Goal: Transaction & Acquisition: Purchase product/service

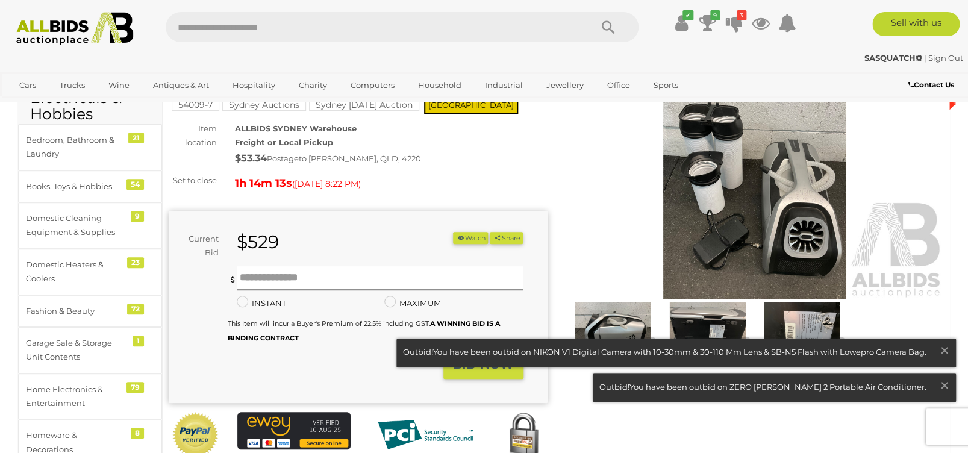
scroll to position [96, 0]
click at [742, 19] on icon "3" at bounding box center [741, 15] width 10 height 10
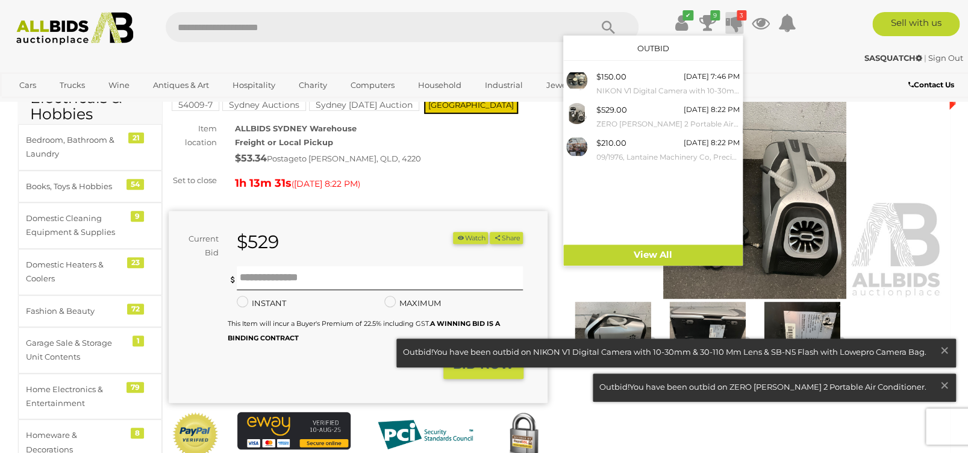
click at [479, 174] on div "1h 13m 31s ( Today 8:22 PM )" at bounding box center [391, 182] width 313 height 19
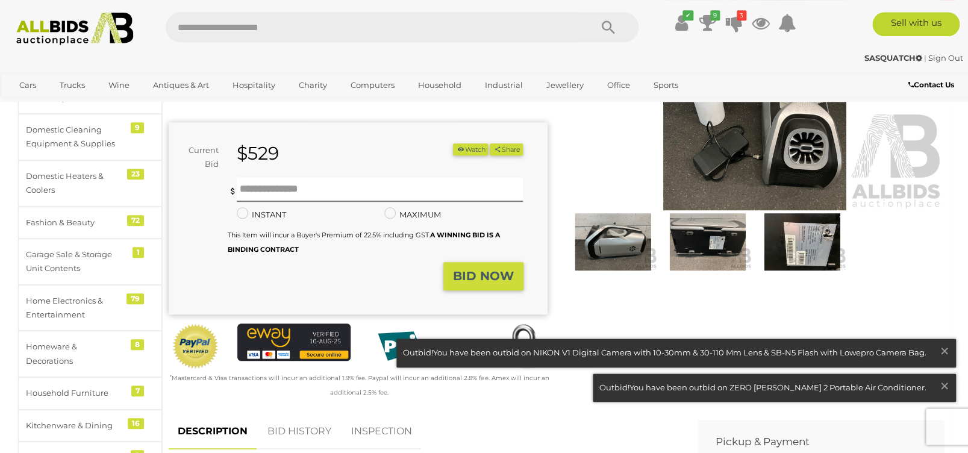
scroll to position [144, 0]
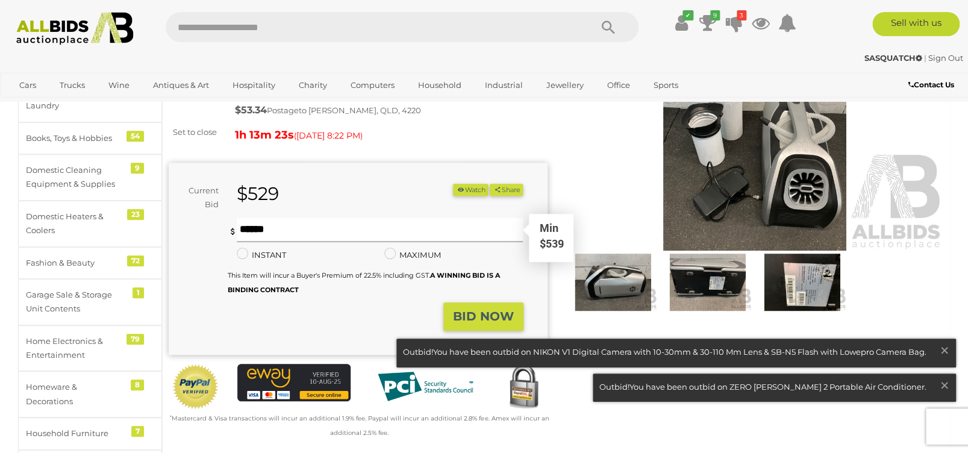
click at [269, 230] on input "text" at bounding box center [380, 230] width 286 height 24
type input "***"
click at [467, 315] on strong "BID NOW" at bounding box center [483, 316] width 61 height 14
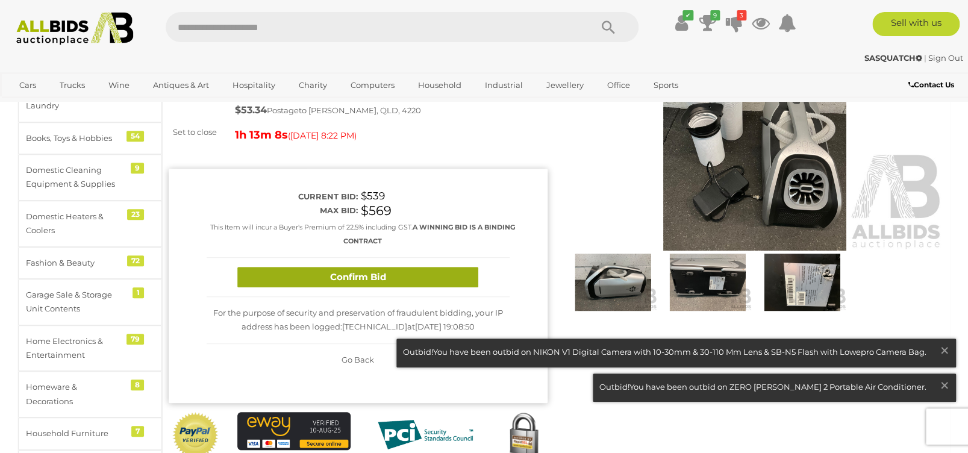
click at [361, 278] on button "Confirm Bid" at bounding box center [357, 277] width 241 height 21
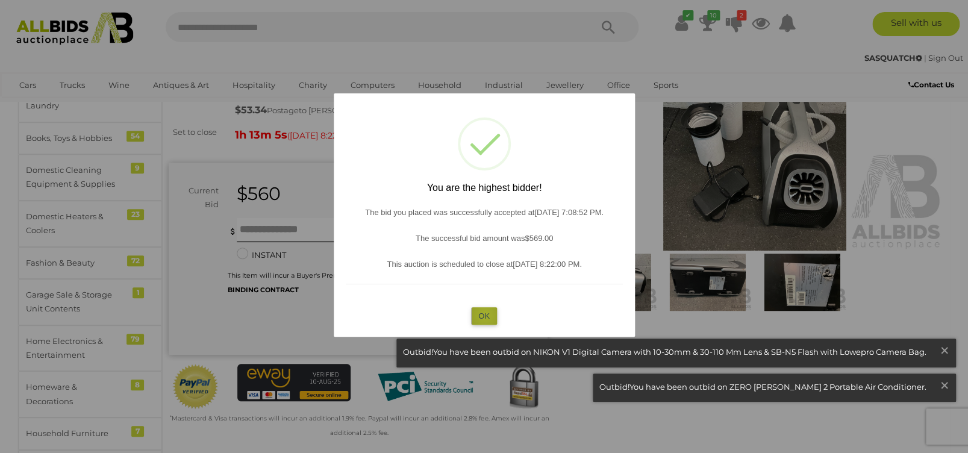
click at [485, 315] on button "OK" at bounding box center [484, 315] width 26 height 17
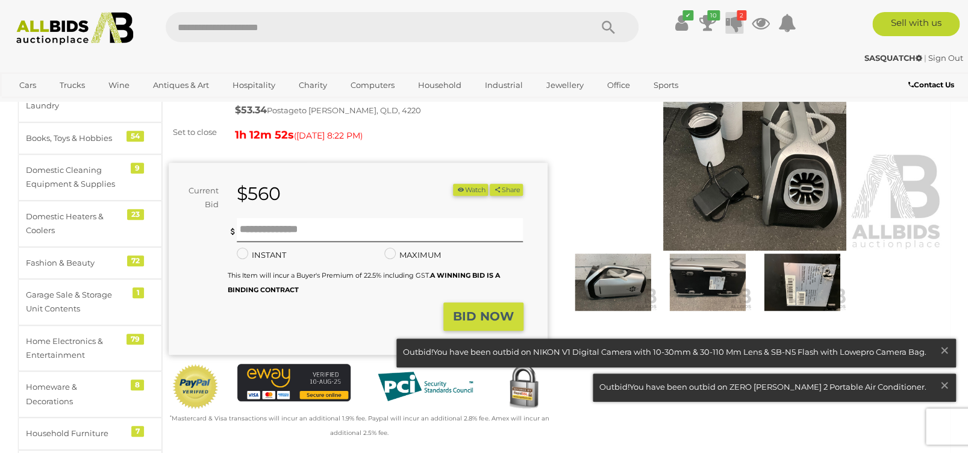
click at [738, 15] on icon "2" at bounding box center [741, 15] width 10 height 10
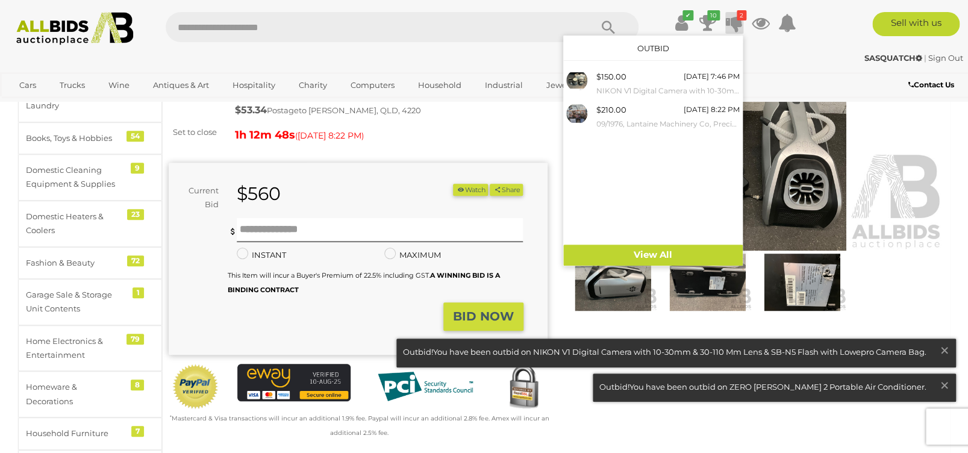
click at [316, 66] on div "SASQUATCH | Sign Out SASQUATCH | Sign Out" at bounding box center [483, 60] width 963 height 24
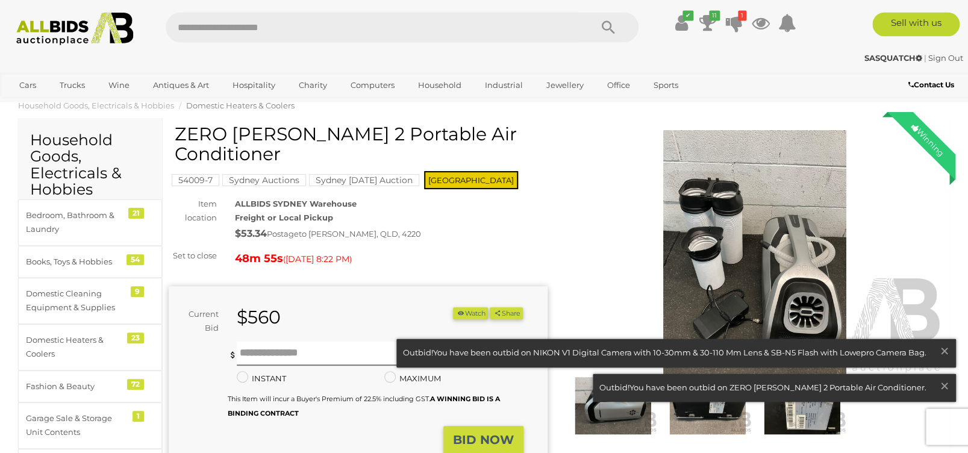
scroll to position [0, 0]
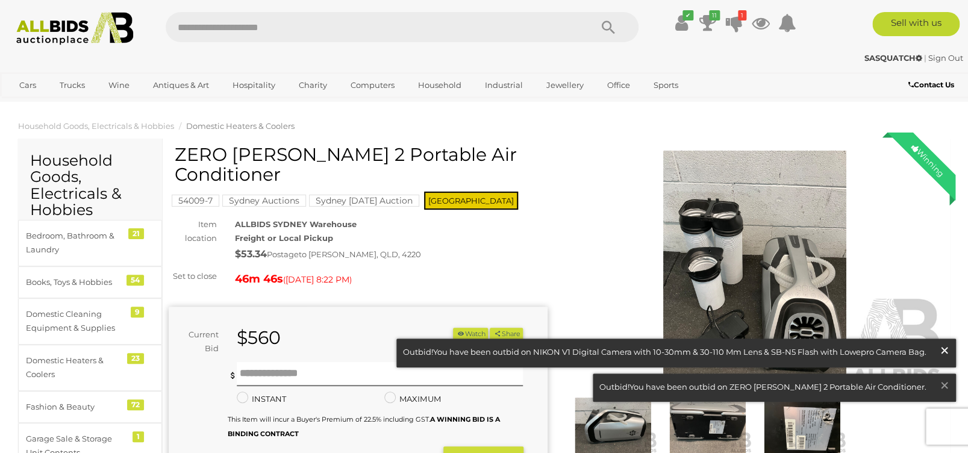
click at [950, 352] on button "× Close" at bounding box center [947, 352] width 17 height 16
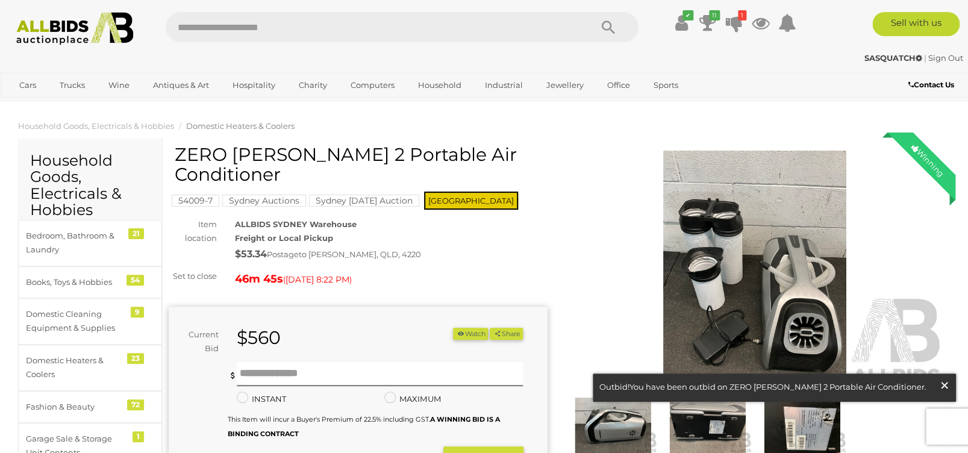
click at [947, 389] on span "×" at bounding box center [944, 384] width 11 height 23
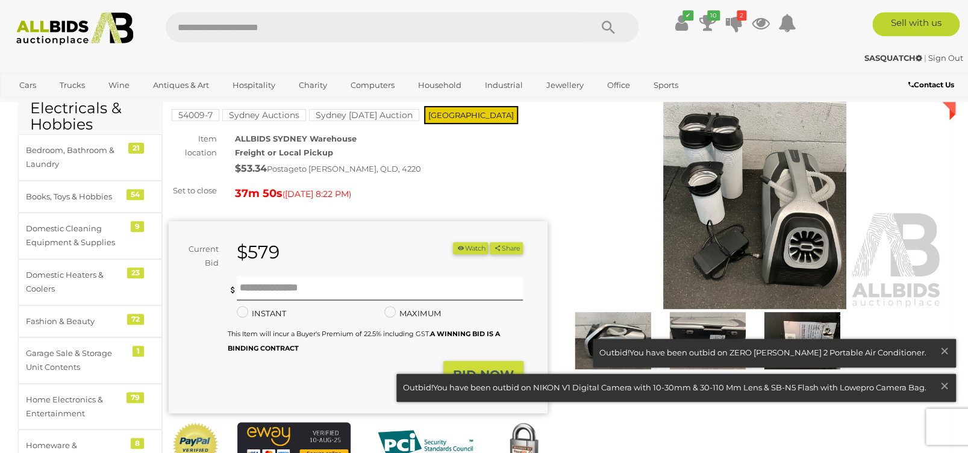
scroll to position [96, 0]
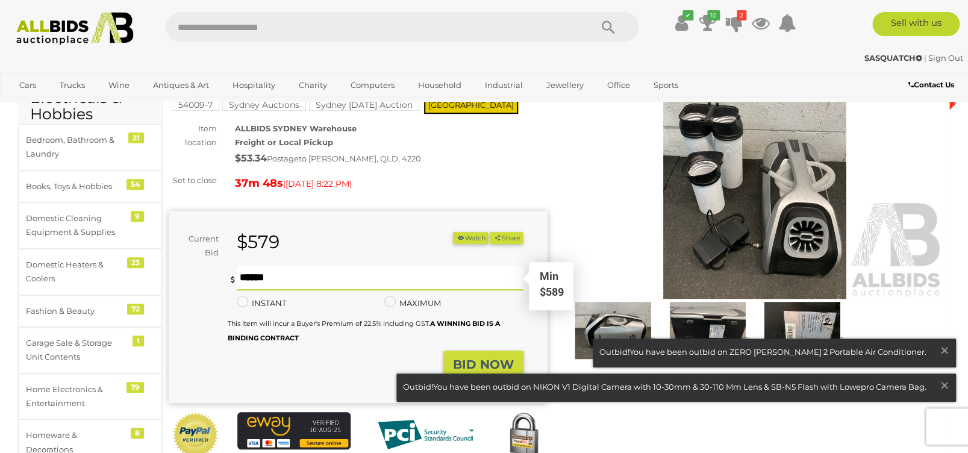
click at [281, 275] on input "text" at bounding box center [380, 278] width 286 height 24
type input "***"
click at [493, 367] on strong "BID NOW" at bounding box center [483, 364] width 61 height 14
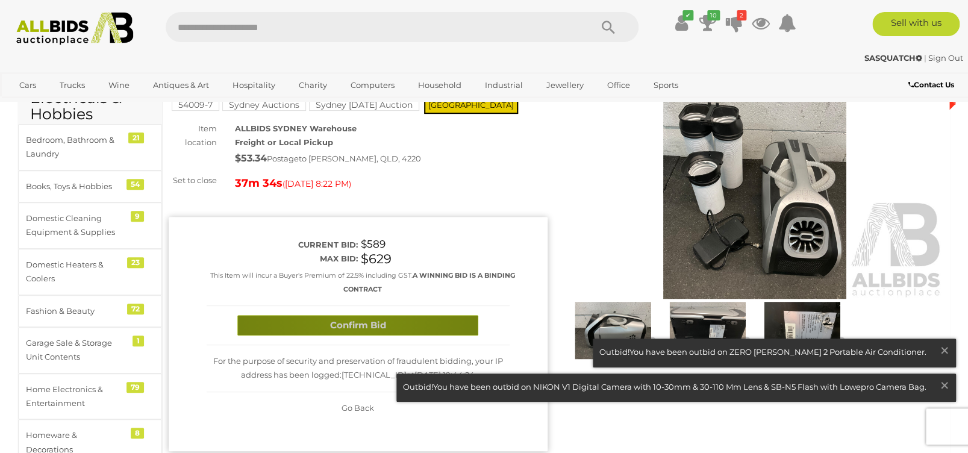
click at [353, 316] on button "Confirm Bid" at bounding box center [357, 325] width 241 height 21
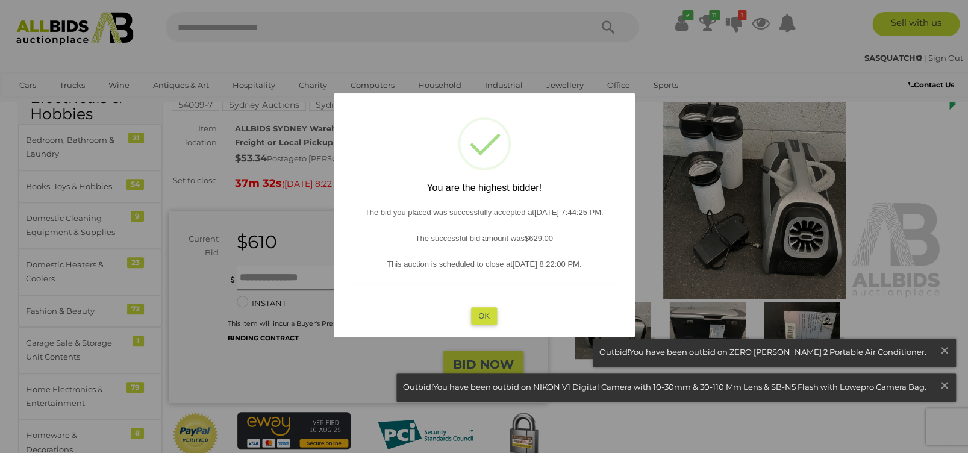
click at [478, 318] on button "OK" at bounding box center [484, 315] width 26 height 17
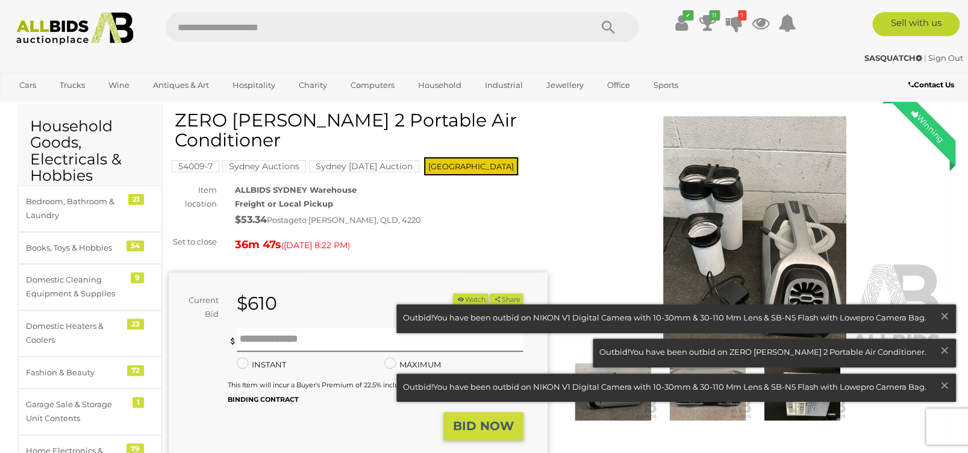
scroll to position [0, 0]
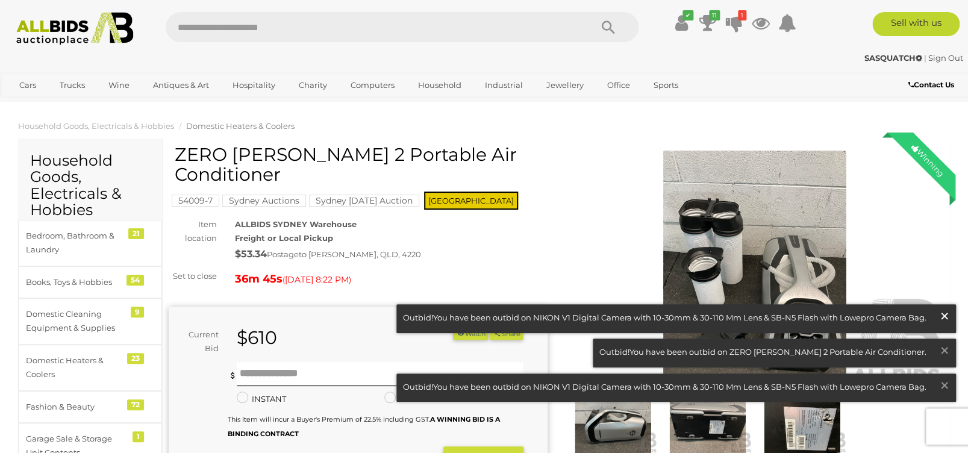
click at [940, 313] on span "×" at bounding box center [944, 315] width 11 height 23
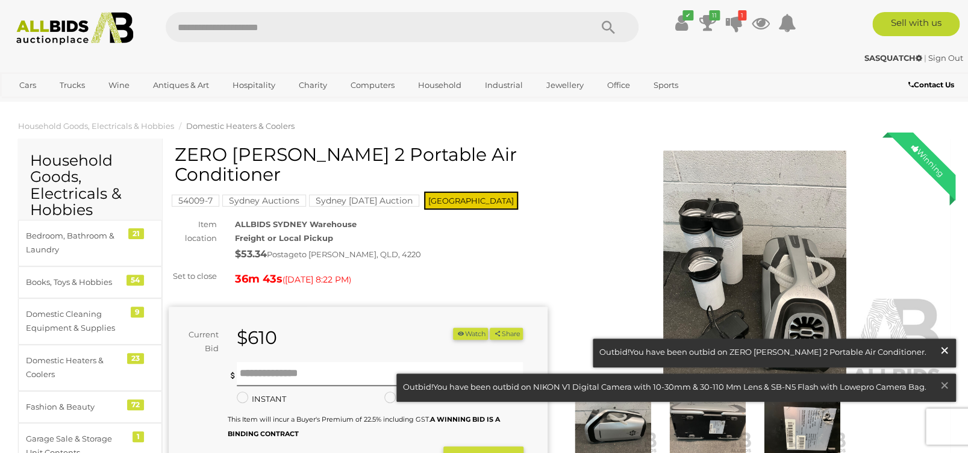
click at [949, 349] on span "×" at bounding box center [944, 349] width 11 height 23
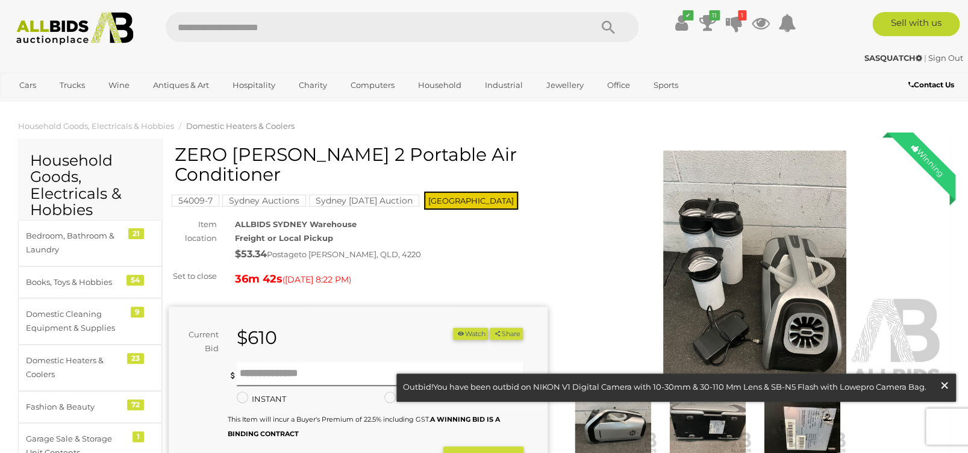
click at [948, 384] on span "×" at bounding box center [944, 384] width 11 height 23
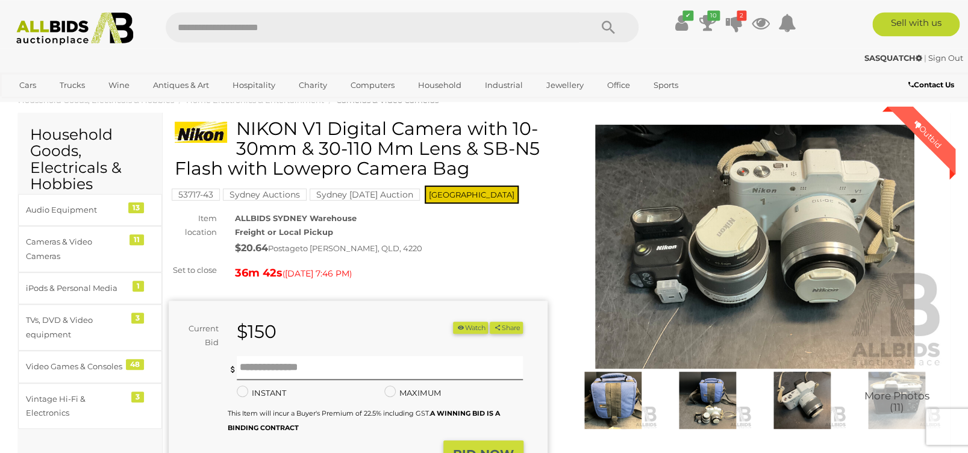
scroll to position [48, 0]
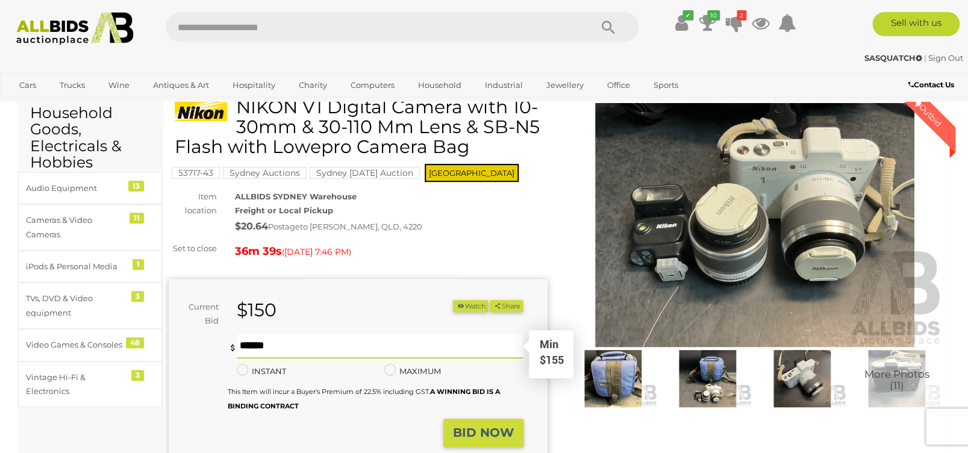
click at [273, 348] on input "text" at bounding box center [380, 346] width 286 height 24
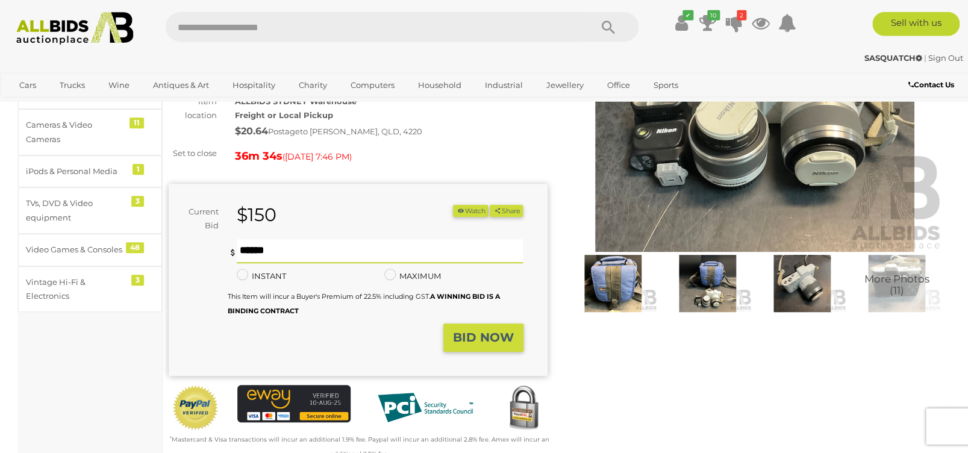
scroll to position [144, 0]
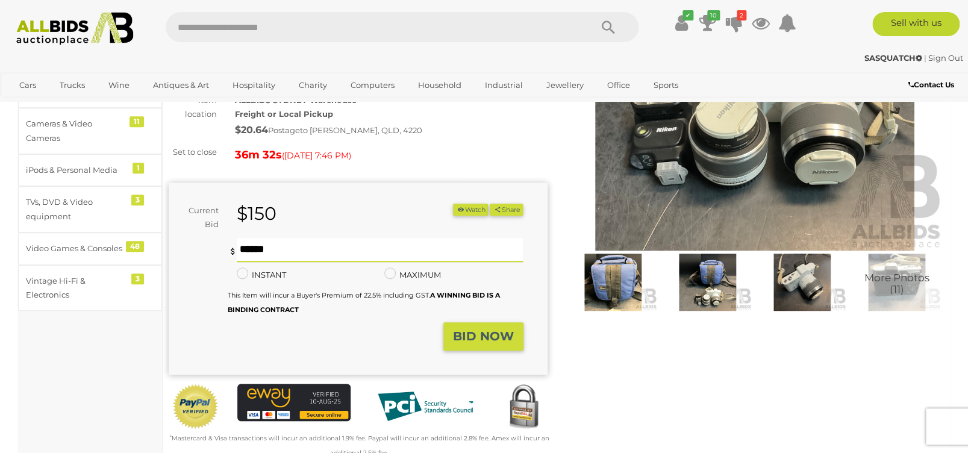
type input "***"
click at [493, 333] on strong "BID NOW" at bounding box center [483, 336] width 61 height 14
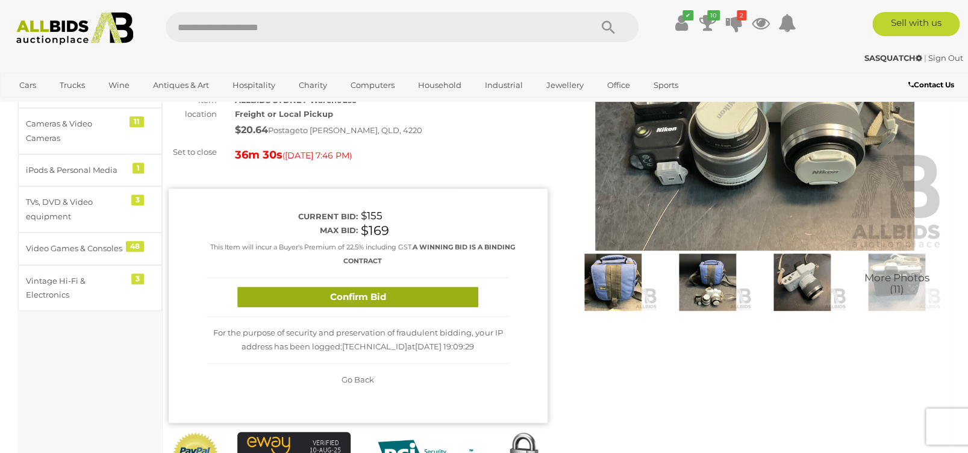
click at [361, 299] on button "Confirm Bid" at bounding box center [357, 297] width 241 height 21
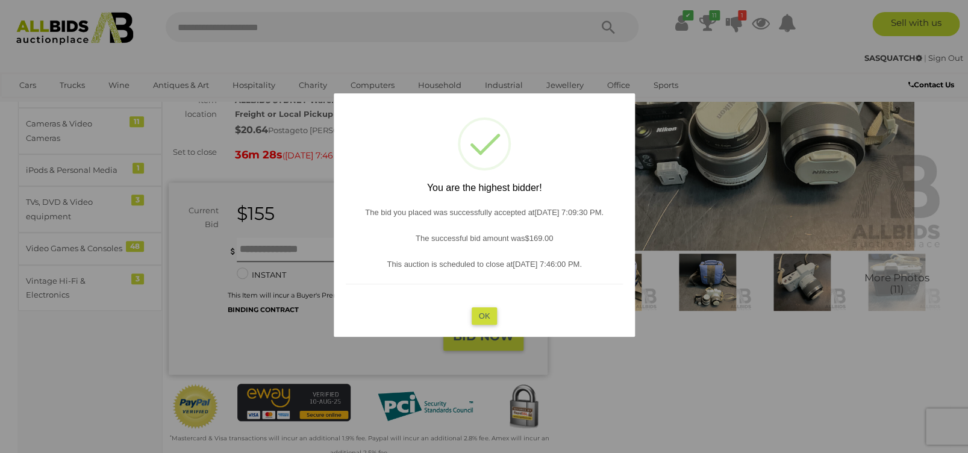
click at [482, 313] on button "OK" at bounding box center [484, 315] width 26 height 17
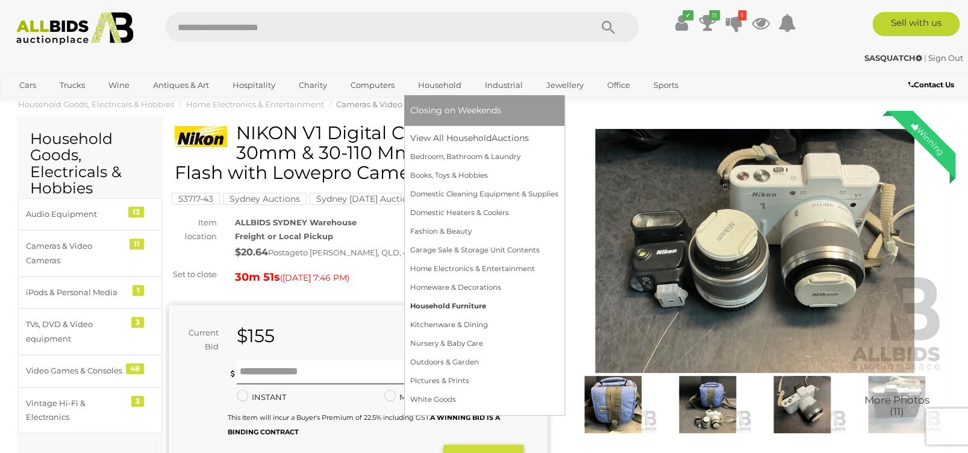
scroll to position [0, 0]
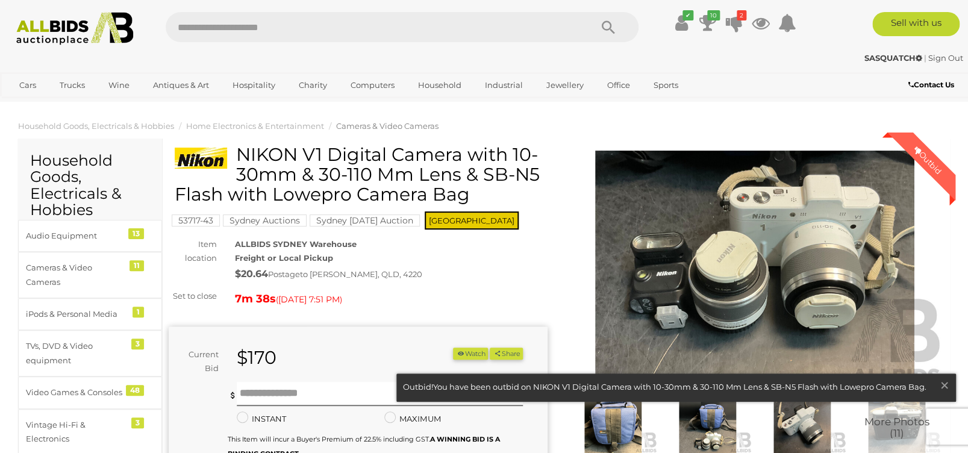
scroll to position [48, 0]
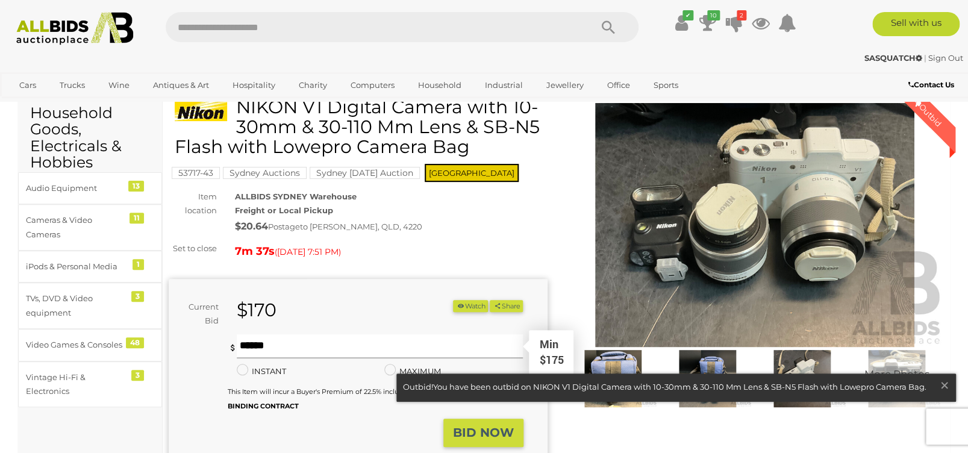
click at [294, 346] on input "text" at bounding box center [380, 346] width 286 height 24
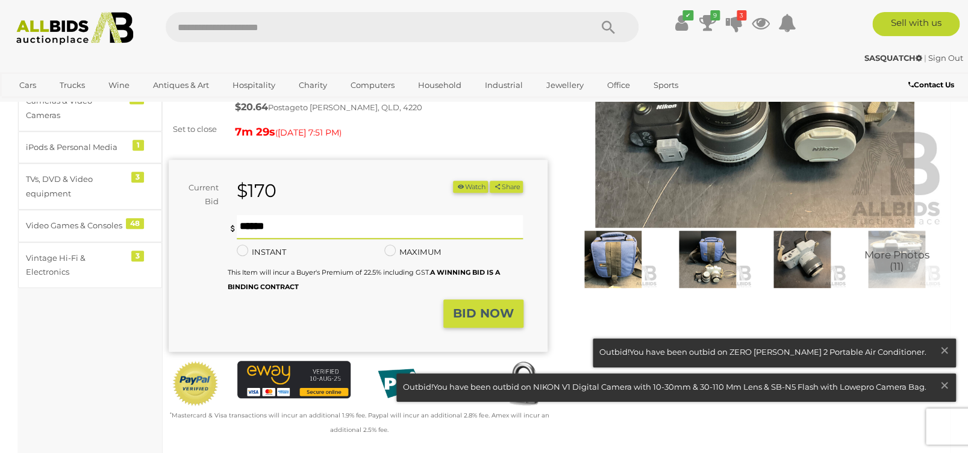
scroll to position [192, 0]
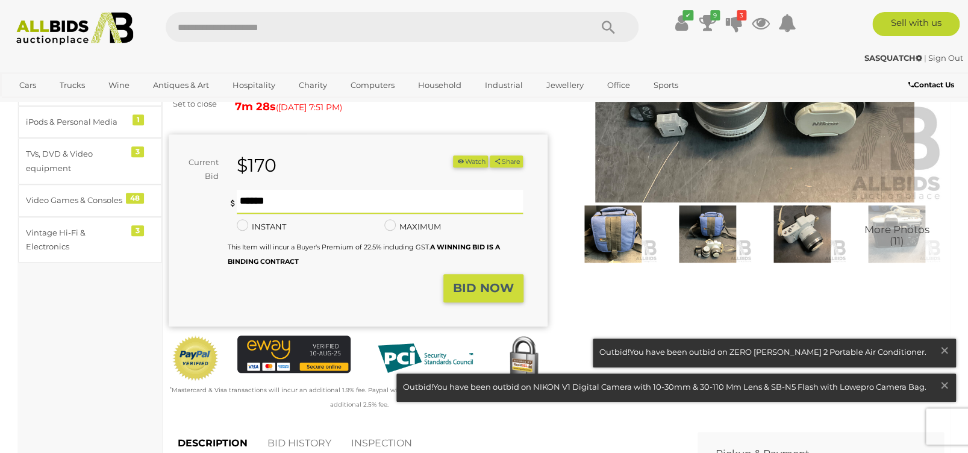
type input "***"
click at [468, 292] on strong "BID NOW" at bounding box center [483, 288] width 61 height 14
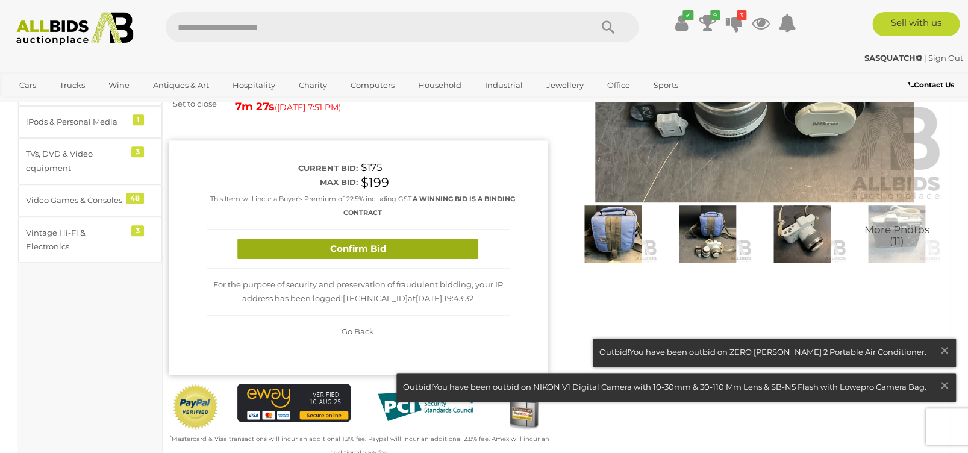
click at [340, 246] on button "Confirm Bid" at bounding box center [357, 248] width 241 height 21
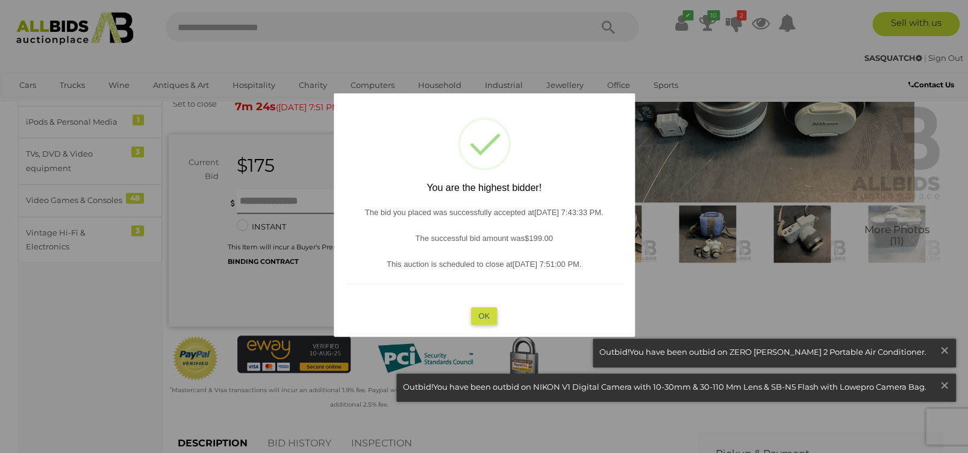
click at [485, 315] on button "OK" at bounding box center [484, 315] width 26 height 17
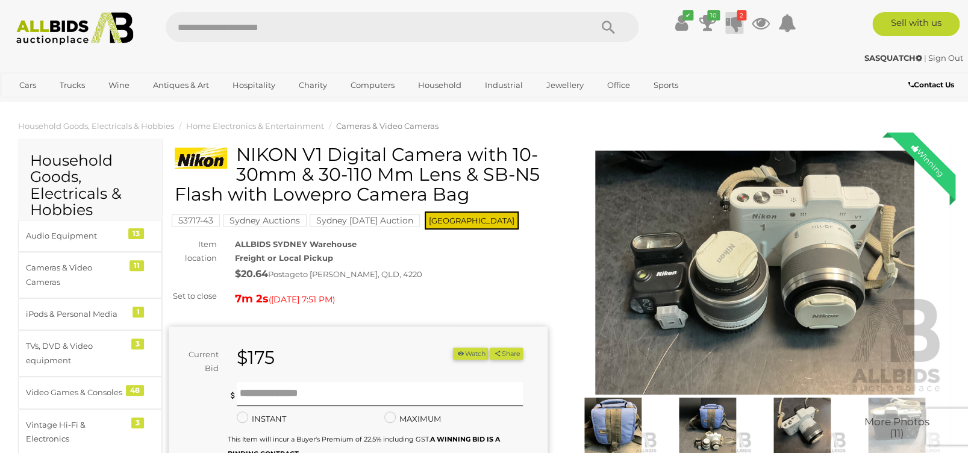
click at [741, 14] on icon "2" at bounding box center [741, 15] width 10 height 10
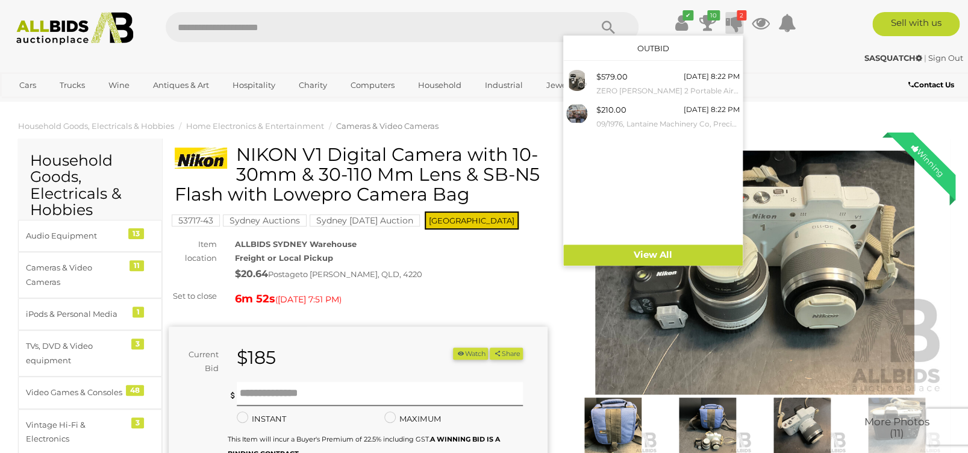
click at [290, 56] on div "SASQUATCH | Sign Out" at bounding box center [483, 58] width 957 height 14
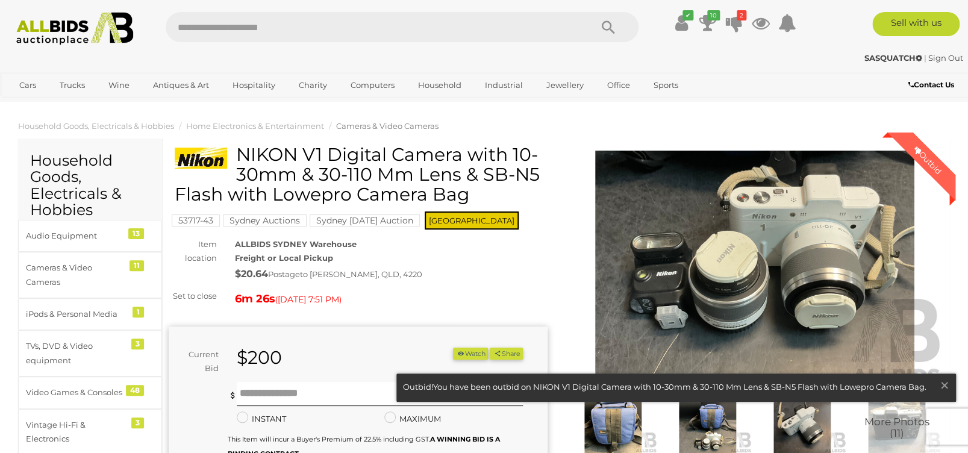
click at [470, 281] on div "$20.64 Postage to [PERSON_NAME], QLD, 4220" at bounding box center [391, 274] width 313 height 17
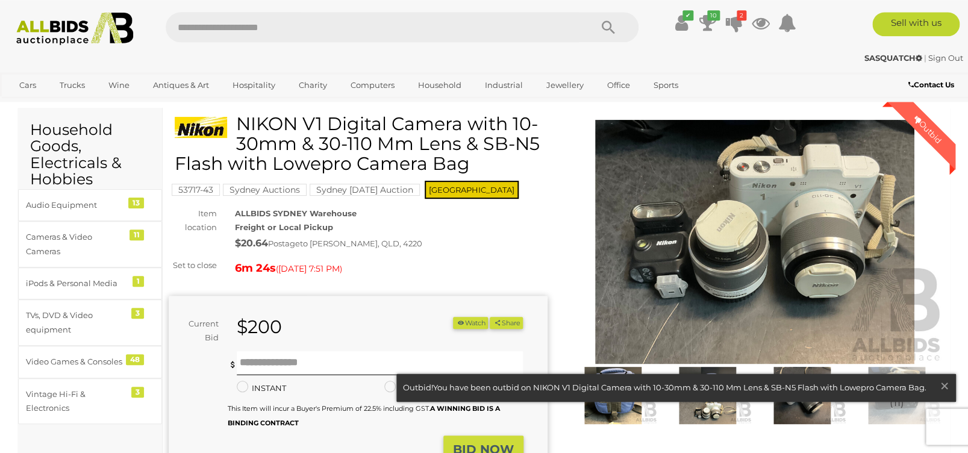
scroll to position [48, 0]
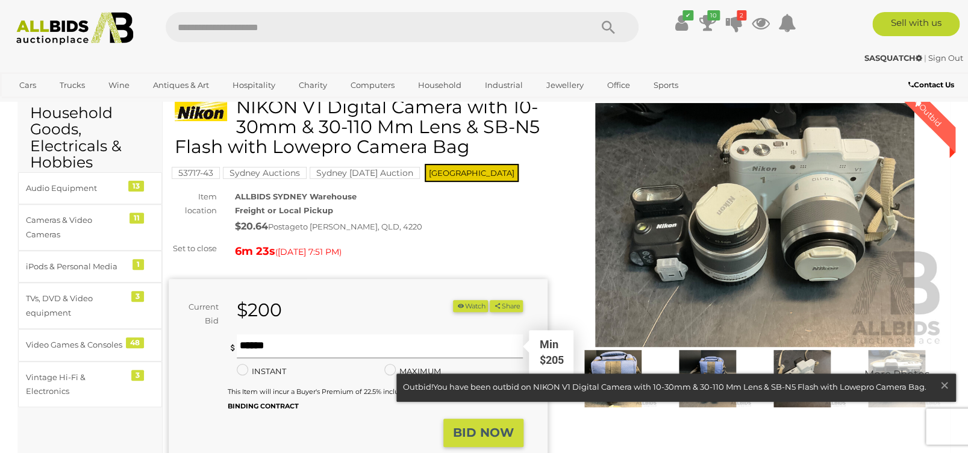
click at [272, 347] on input "text" at bounding box center [380, 346] width 286 height 24
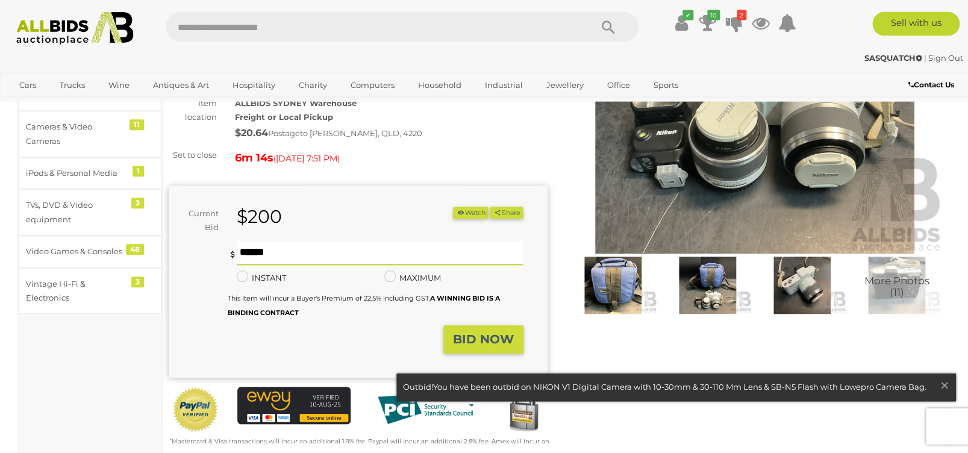
scroll to position [144, 0]
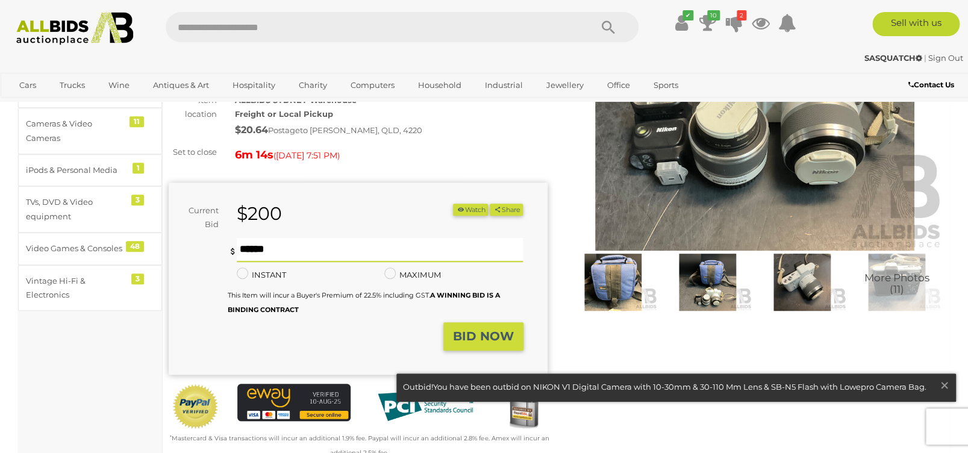
type input "***"
click at [482, 336] on strong "BID NOW" at bounding box center [483, 336] width 61 height 14
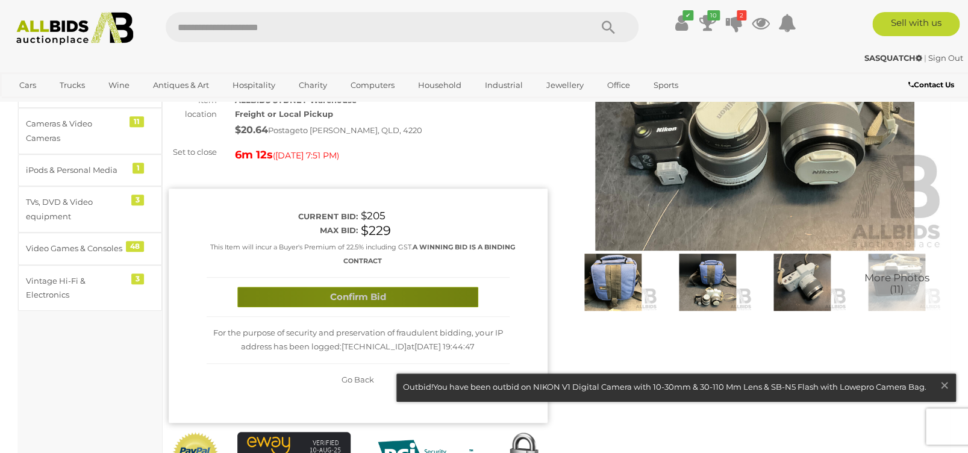
click at [330, 297] on button "Confirm Bid" at bounding box center [357, 297] width 241 height 21
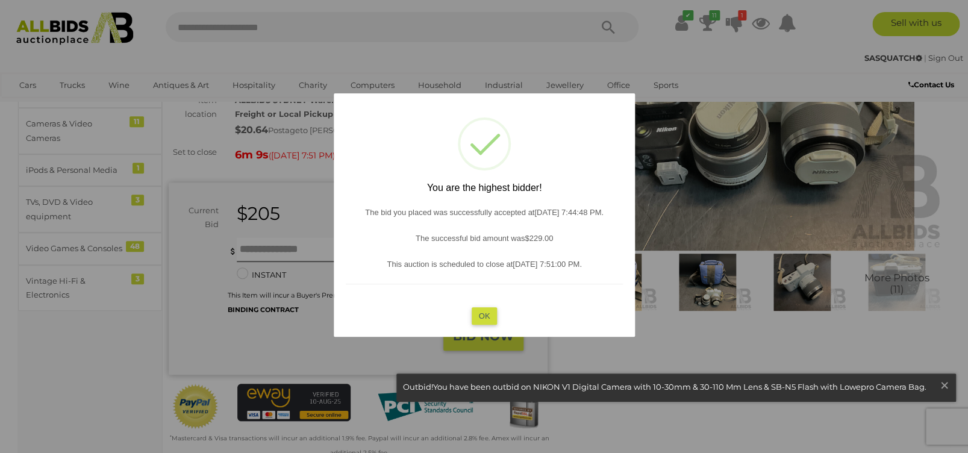
click at [482, 307] on button "OK" at bounding box center [484, 315] width 26 height 17
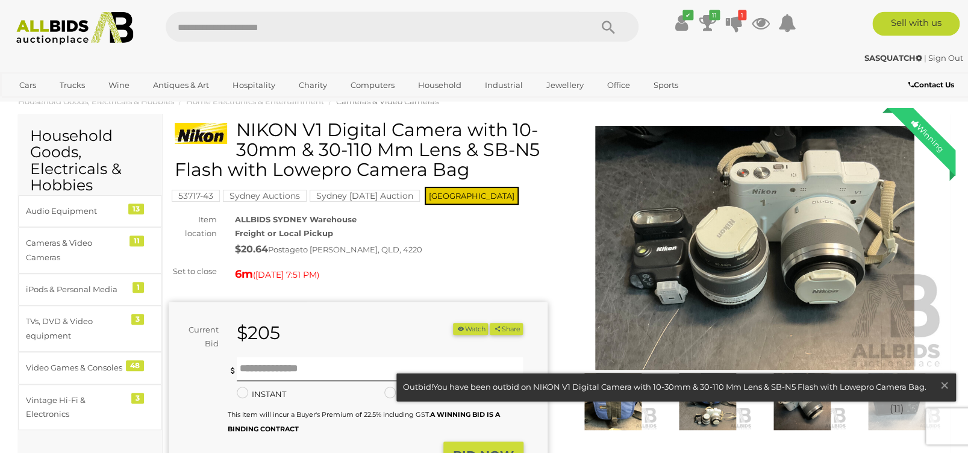
scroll to position [48, 0]
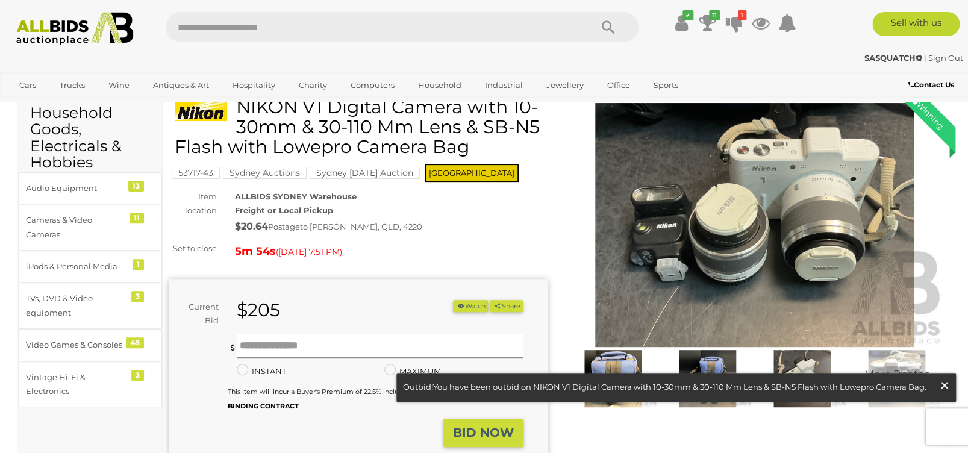
click at [944, 385] on span "×" at bounding box center [944, 384] width 11 height 23
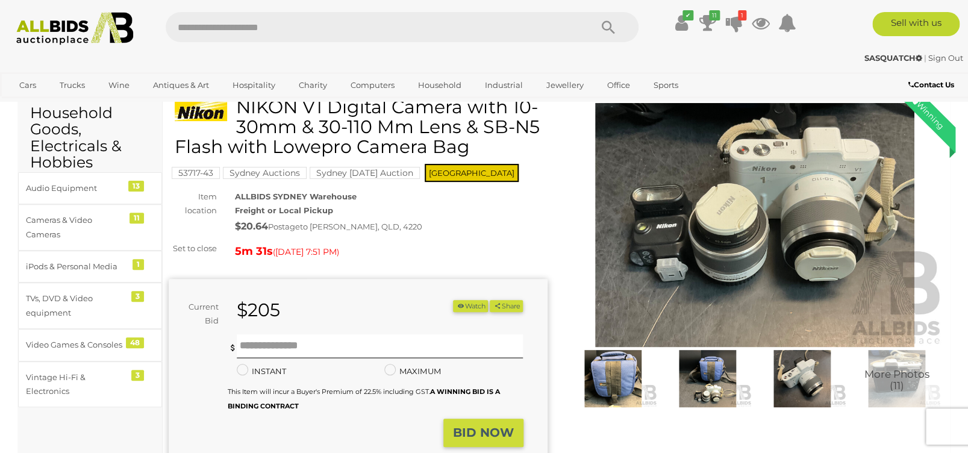
scroll to position [0, 0]
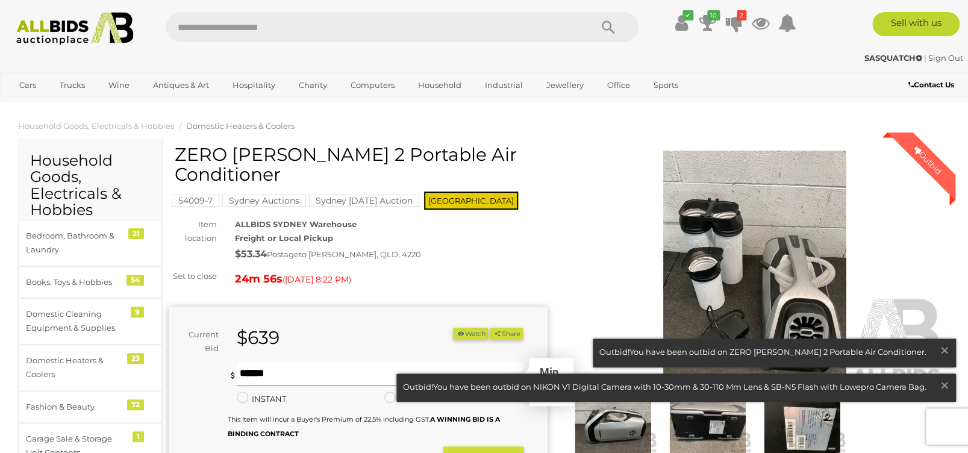
click at [313, 375] on input "text" at bounding box center [380, 374] width 286 height 24
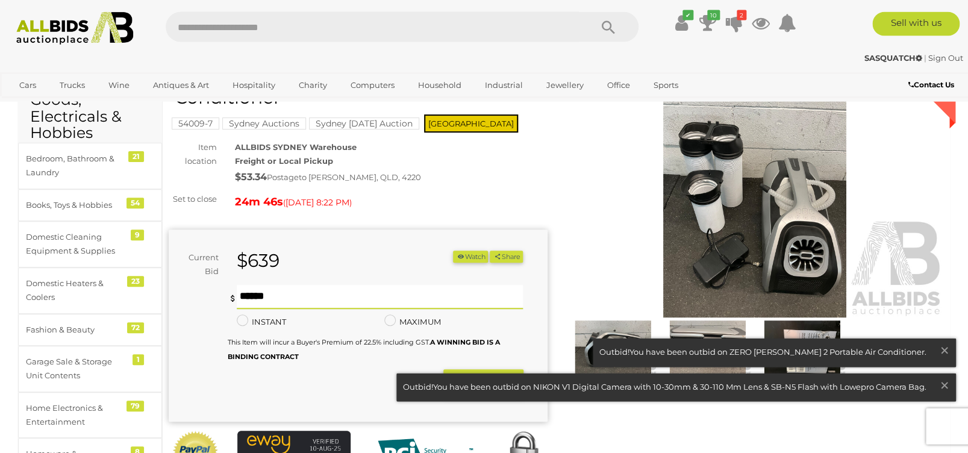
scroll to position [96, 0]
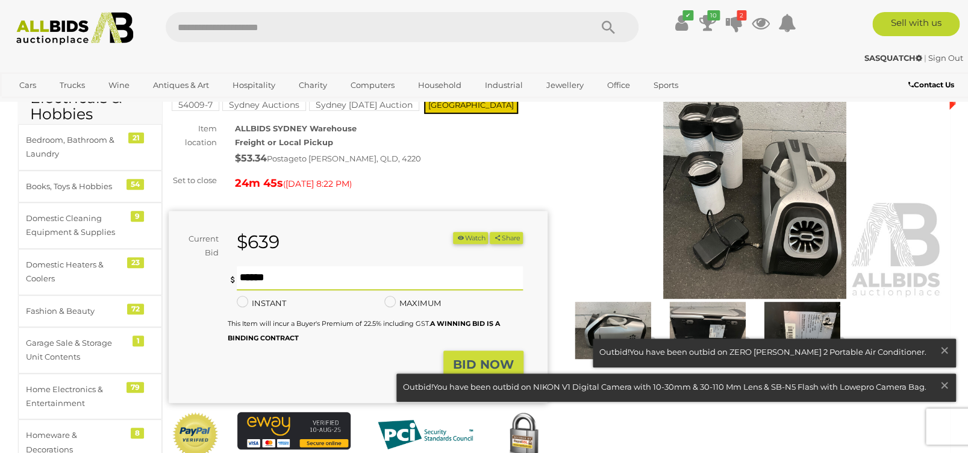
type input "***"
click at [485, 367] on strong "BID NOW" at bounding box center [483, 364] width 61 height 14
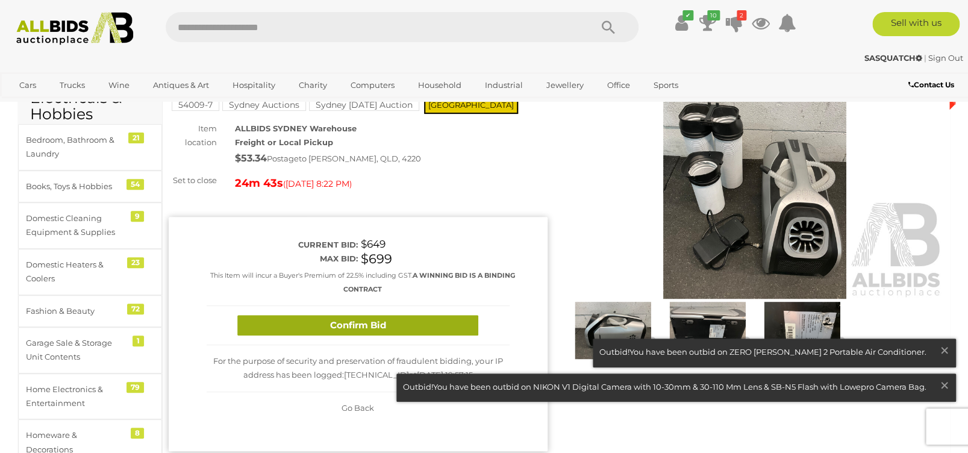
click at [349, 332] on button "Confirm Bid" at bounding box center [357, 325] width 241 height 21
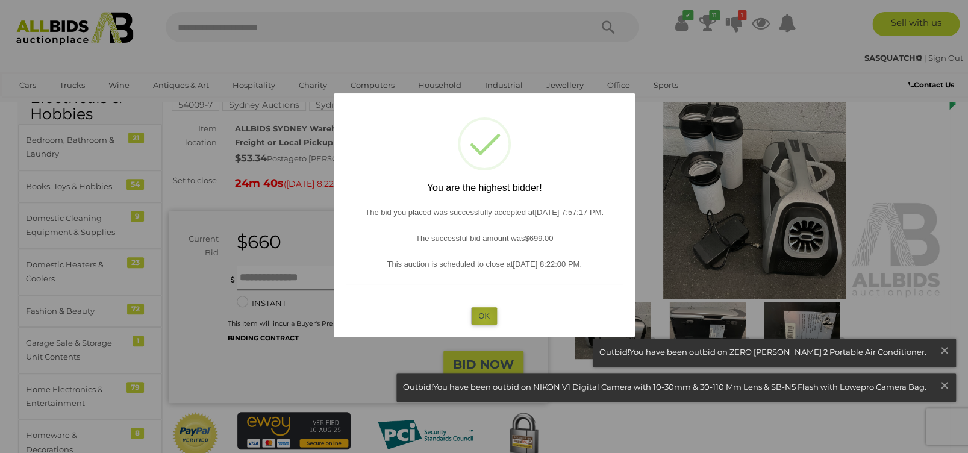
click at [484, 318] on button "OK" at bounding box center [484, 315] width 26 height 17
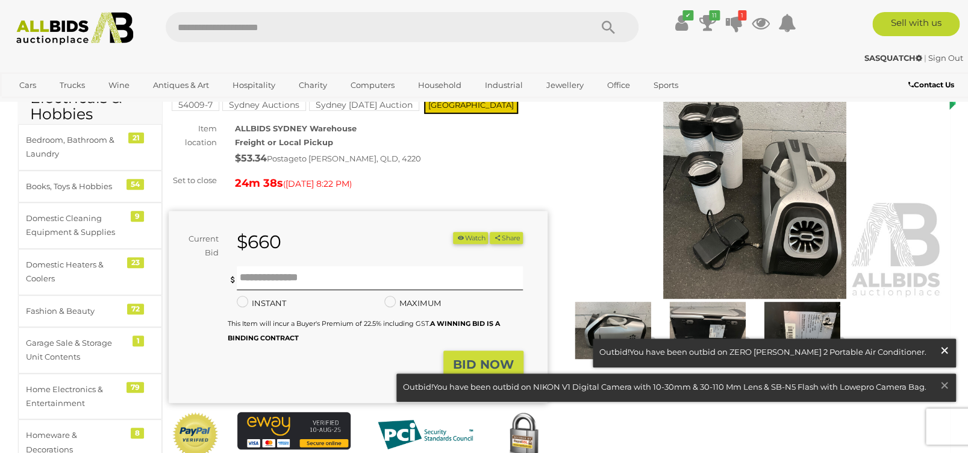
click at [942, 347] on span "×" at bounding box center [944, 349] width 11 height 23
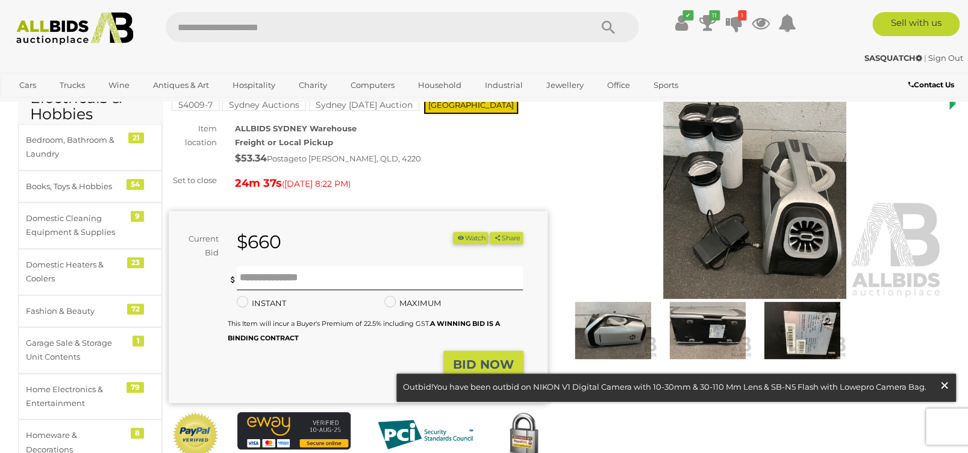
click at [945, 385] on span "×" at bounding box center [944, 384] width 11 height 23
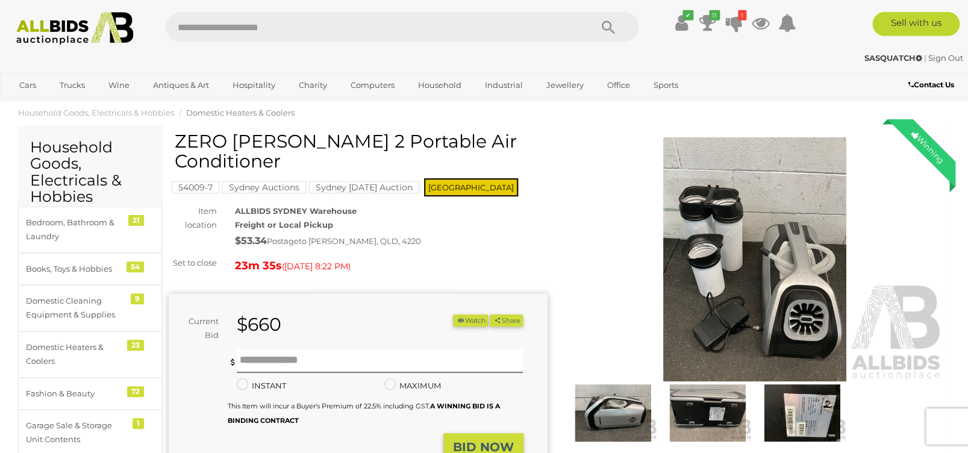
scroll to position [0, 0]
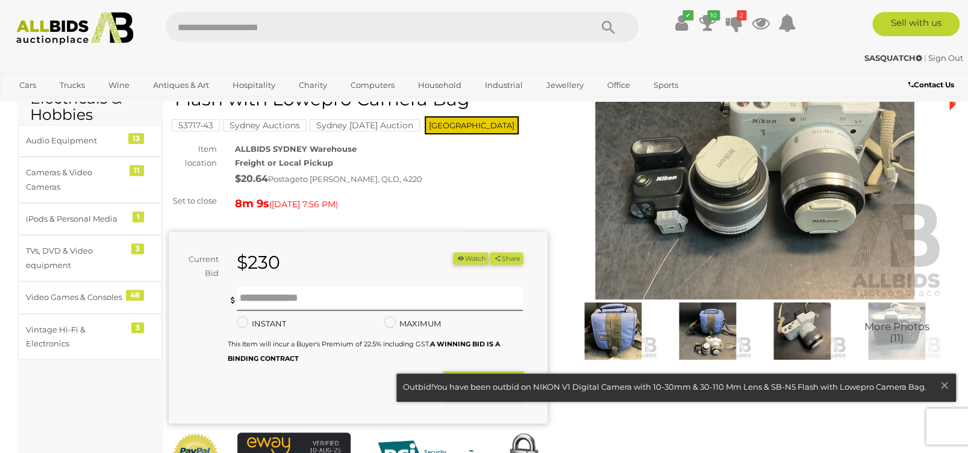
scroll to position [96, 0]
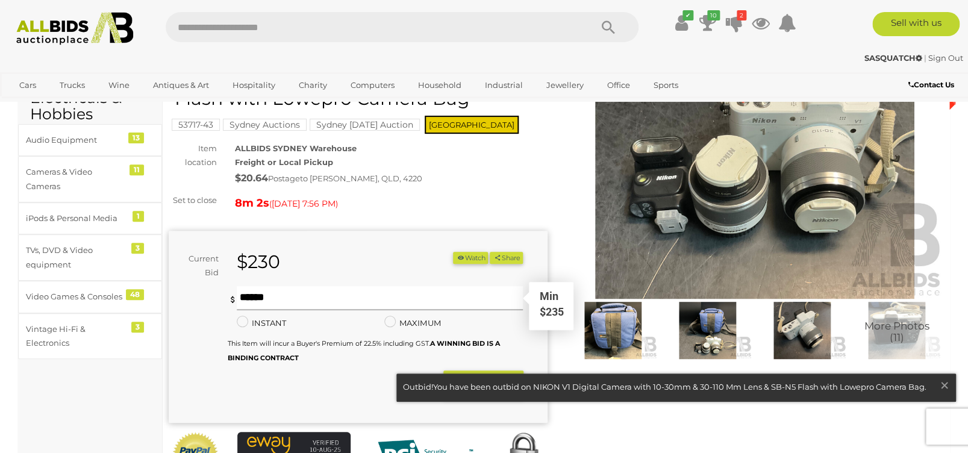
click at [308, 302] on input "text" at bounding box center [380, 298] width 286 height 24
click at [947, 384] on span "×" at bounding box center [944, 384] width 11 height 23
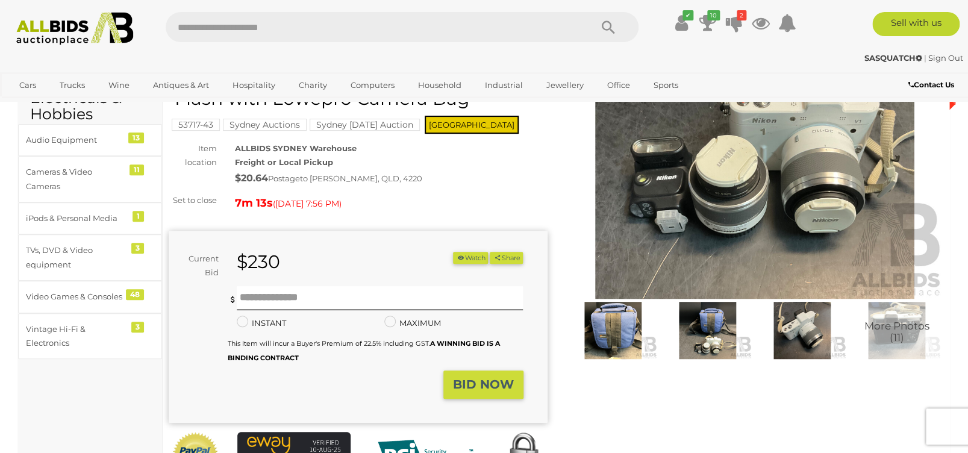
click at [806, 343] on img at bounding box center [802, 330] width 89 height 57
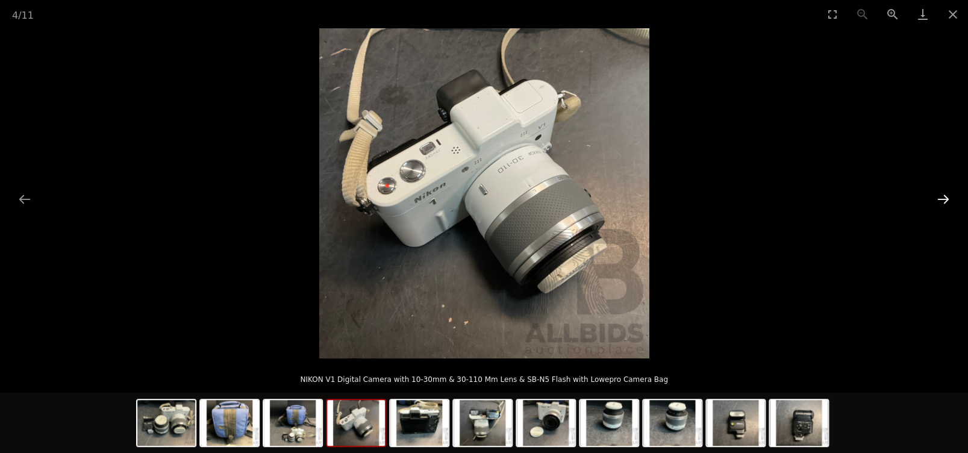
click at [944, 198] on button "Next slide" at bounding box center [942, 198] width 25 height 23
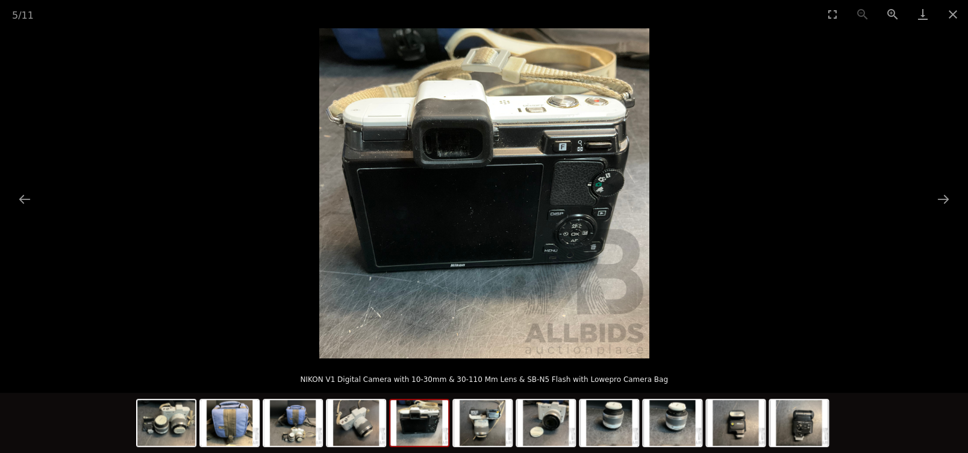
click at [586, 216] on img at bounding box center [484, 193] width 330 height 330
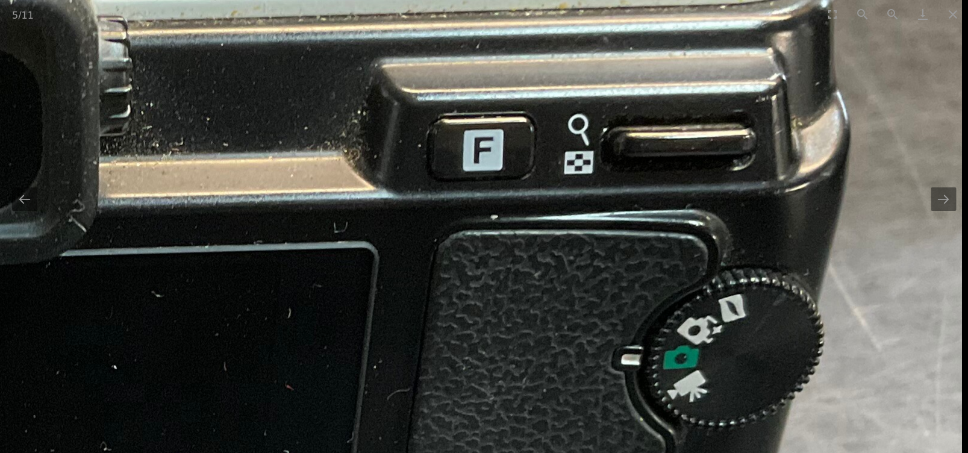
drag, startPoint x: 548, startPoint y: 123, endPoint x: 505, endPoint y: 387, distance: 267.2
click at [505, 387] on img at bounding box center [50, 407] width 1821 height 1821
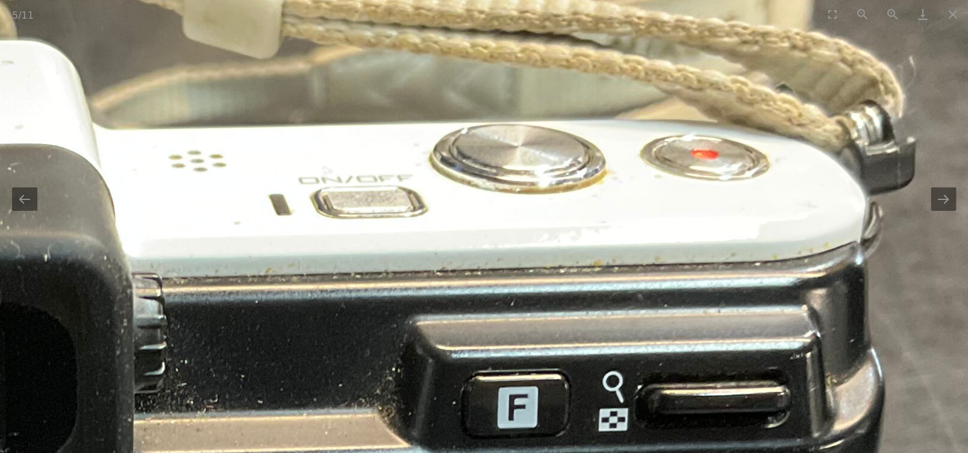
drag, startPoint x: 511, startPoint y: 210, endPoint x: 540, endPoint y: 328, distance: 120.8
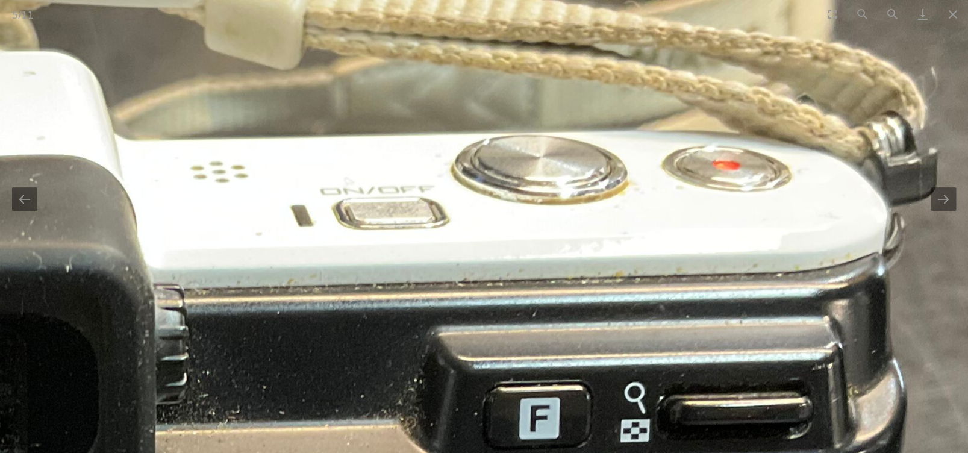
drag, startPoint x: 476, startPoint y: 338, endPoint x: 612, endPoint y: 204, distance: 190.8
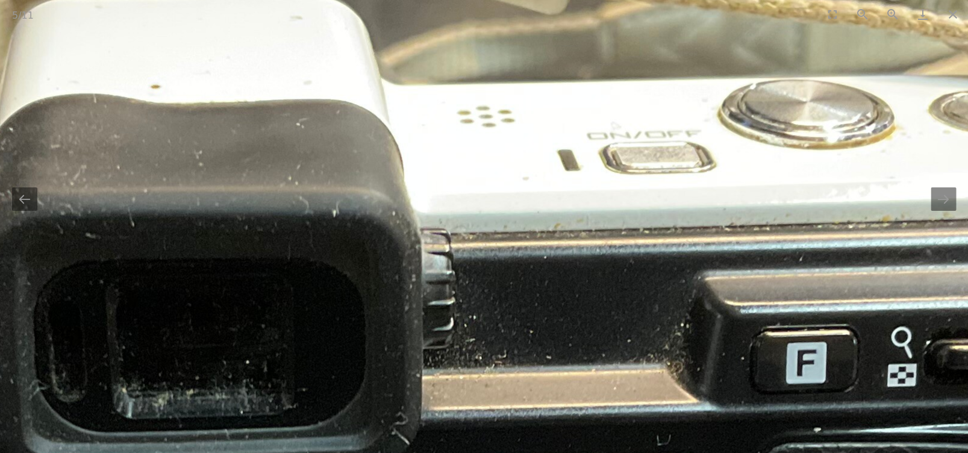
drag, startPoint x: 157, startPoint y: 214, endPoint x: 528, endPoint y: 267, distance: 374.8
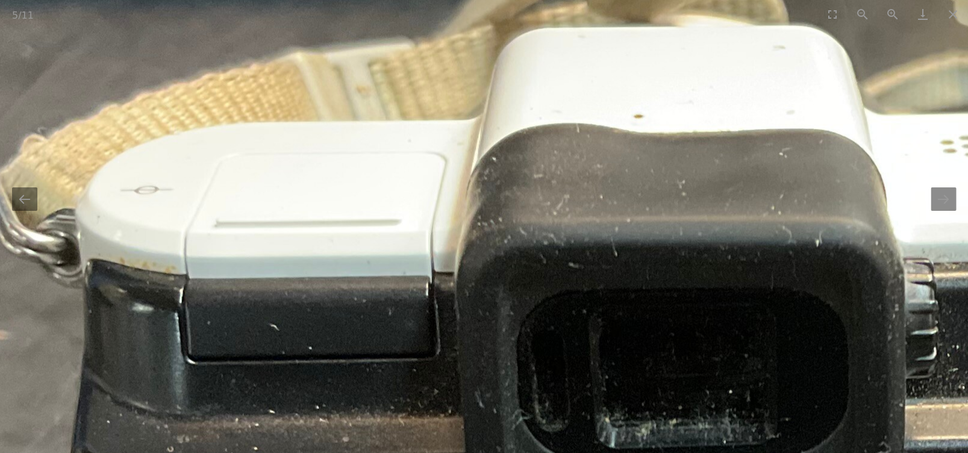
drag, startPoint x: 539, startPoint y: 260, endPoint x: 217, endPoint y: 217, distance: 324.3
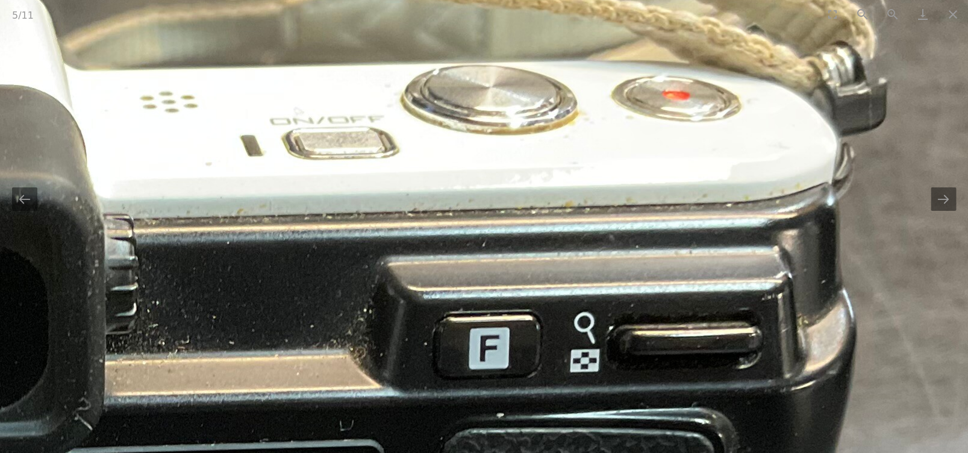
drag, startPoint x: 266, startPoint y: 330, endPoint x: 258, endPoint y: 190, distance: 140.5
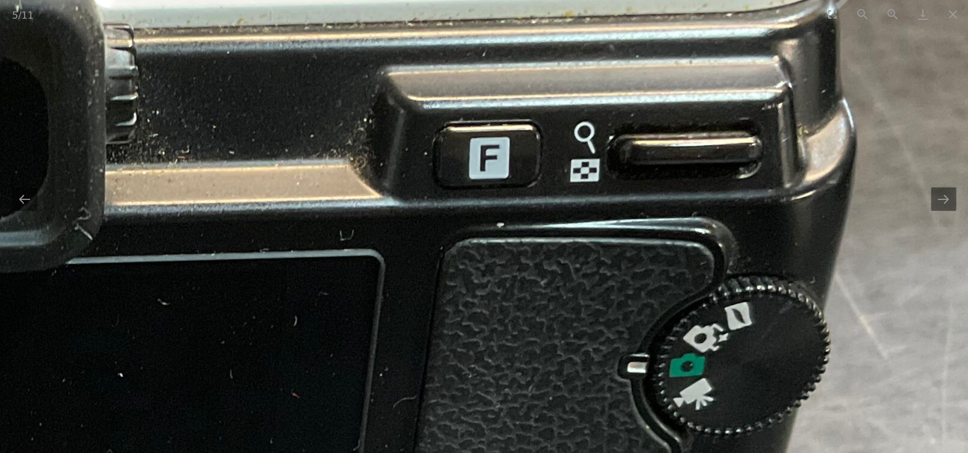
drag, startPoint x: 255, startPoint y: 346, endPoint x: 259, endPoint y: 236, distance: 110.3
click at [259, 243] on img at bounding box center [57, 414] width 1821 height 1821
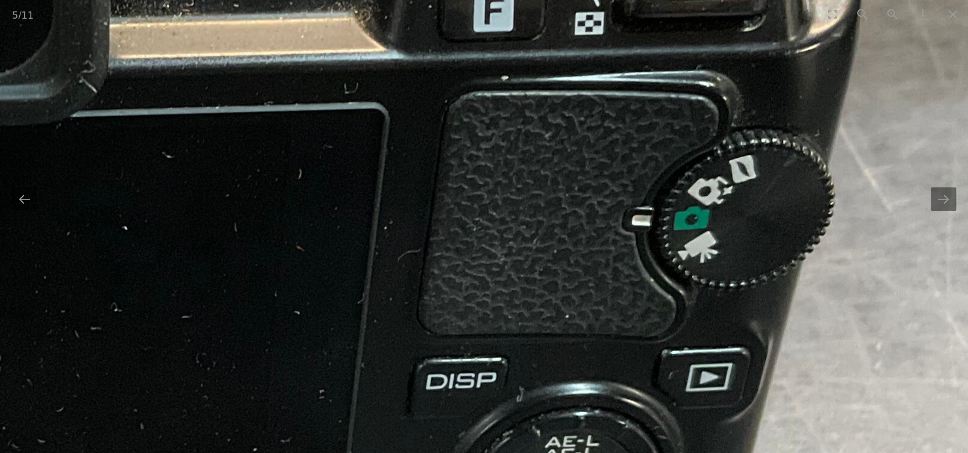
drag, startPoint x: 226, startPoint y: 251, endPoint x: 228, endPoint y: 168, distance: 82.5
click at [228, 168] on img at bounding box center [61, 267] width 1821 height 1821
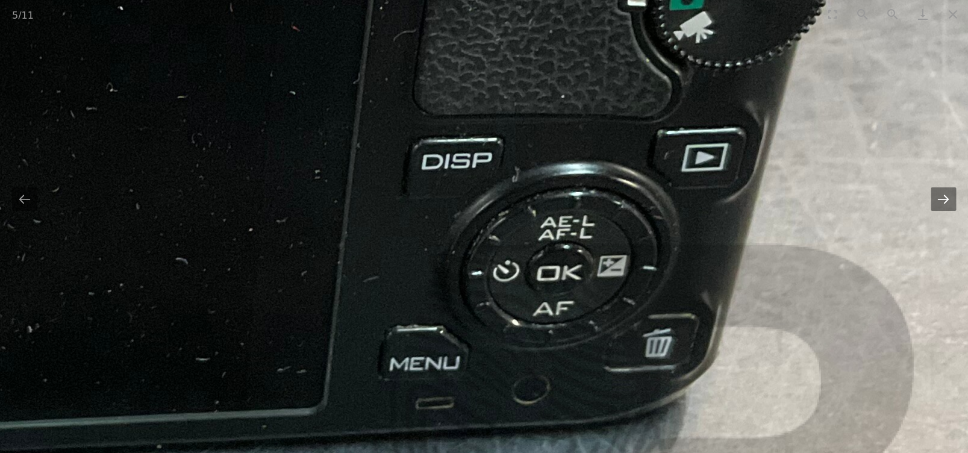
click at [945, 210] on button "Next slide" at bounding box center [942, 198] width 25 height 23
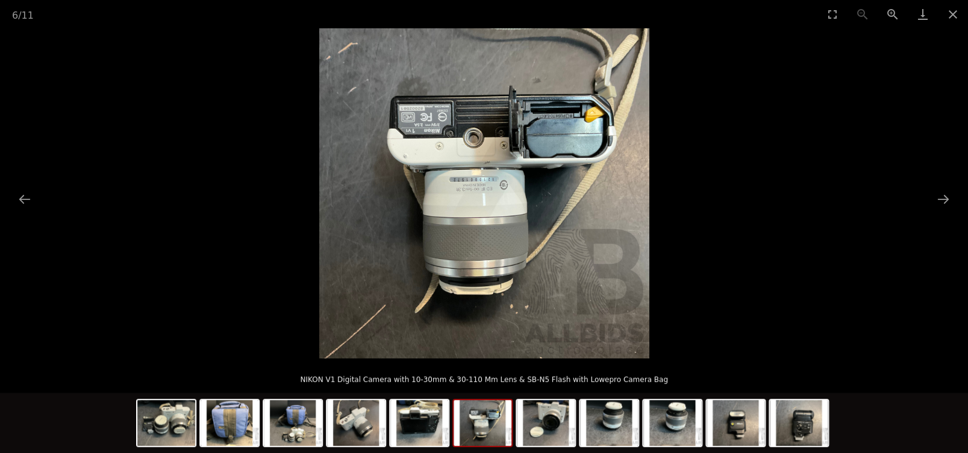
click at [426, 120] on img at bounding box center [484, 193] width 330 height 330
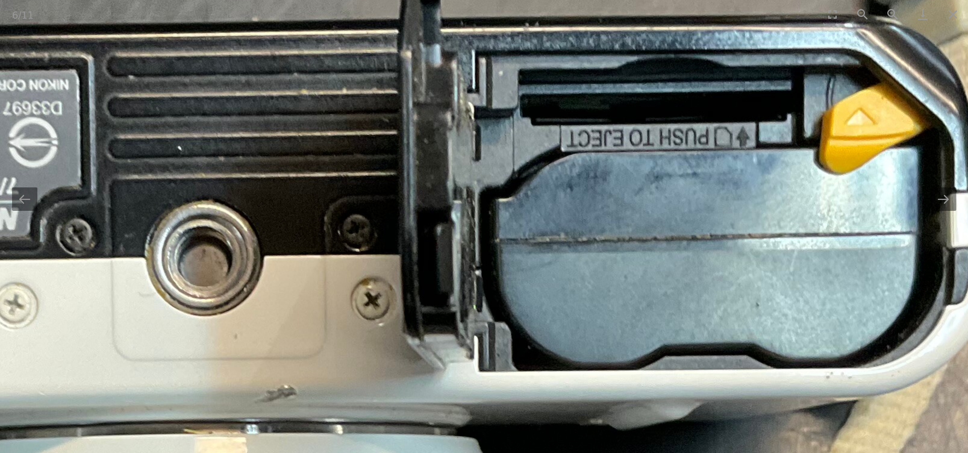
drag, startPoint x: 729, startPoint y: 220, endPoint x: 247, endPoint y: 190, distance: 482.7
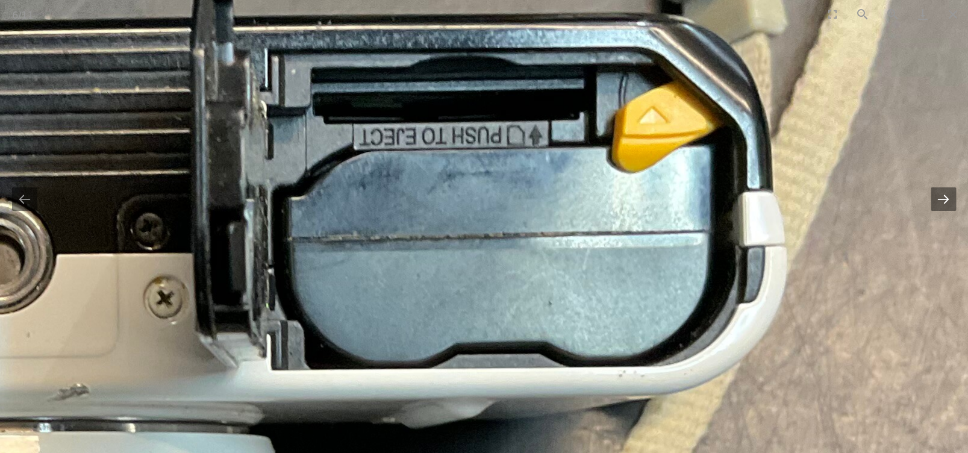
click at [942, 201] on button "Next slide" at bounding box center [942, 198] width 25 height 23
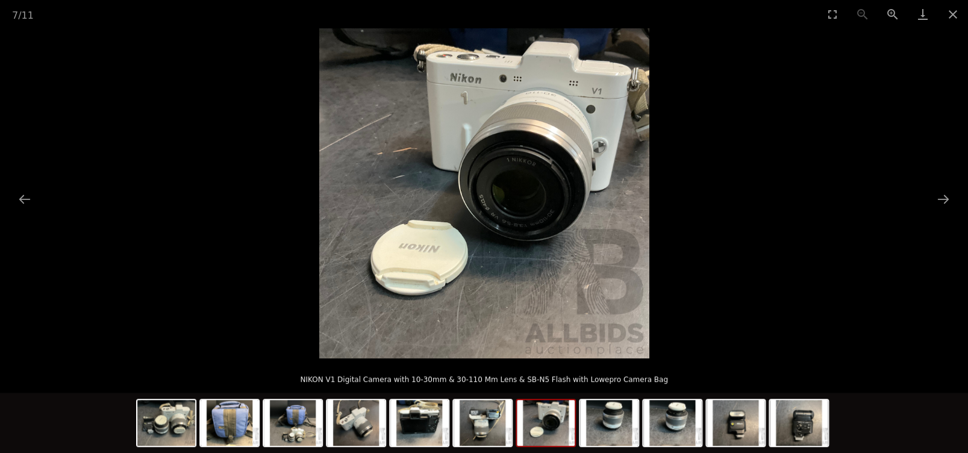
click at [542, 195] on img at bounding box center [484, 193] width 330 height 330
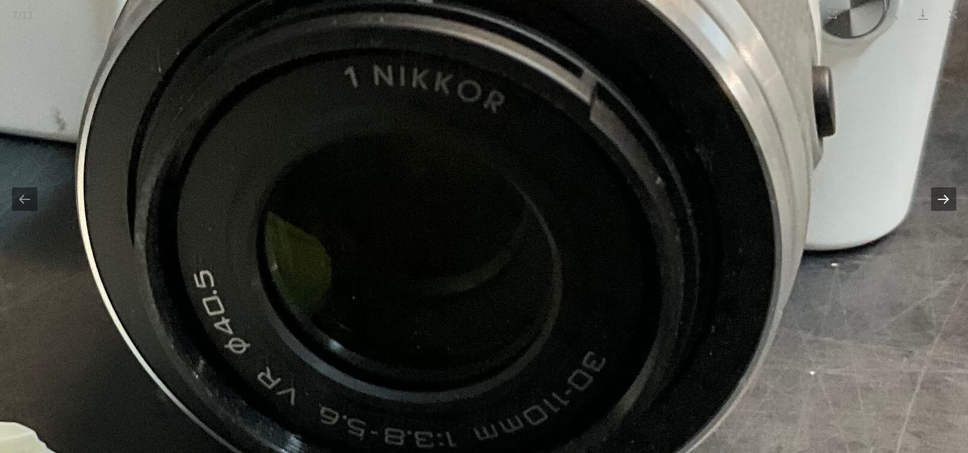
click at [941, 193] on button "Next slide" at bounding box center [942, 198] width 25 height 23
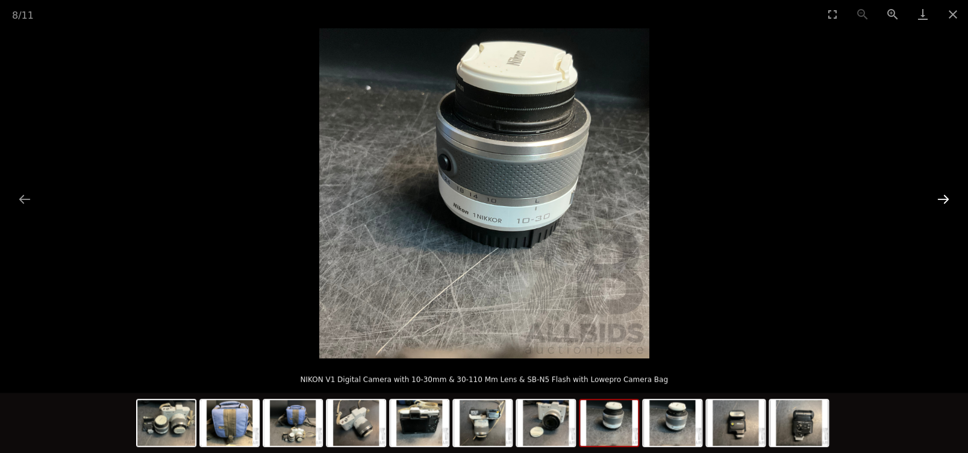
click at [941, 193] on button "Next slide" at bounding box center [942, 198] width 25 height 23
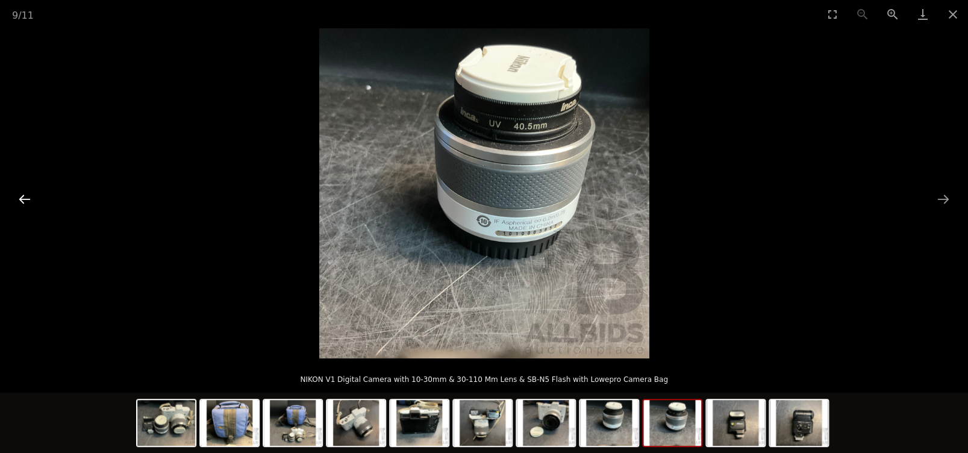
click at [27, 200] on button "Previous slide" at bounding box center [24, 198] width 25 height 23
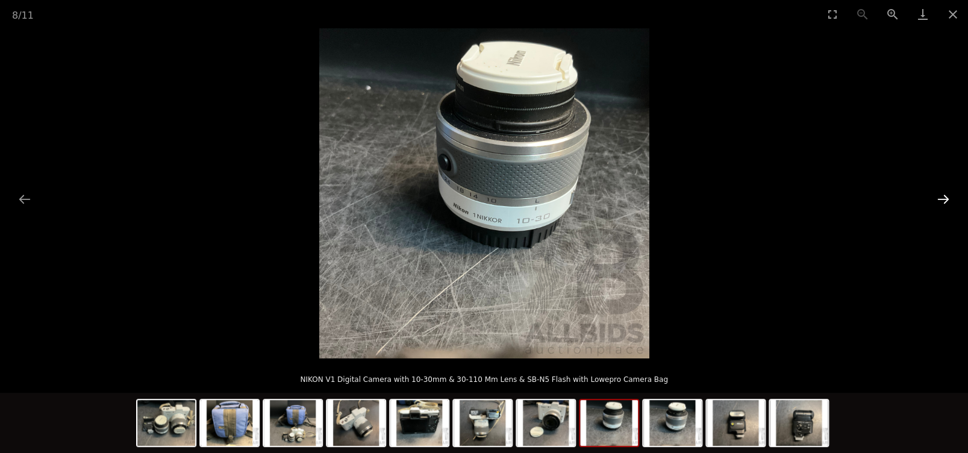
click at [943, 201] on button "Next slide" at bounding box center [942, 198] width 25 height 23
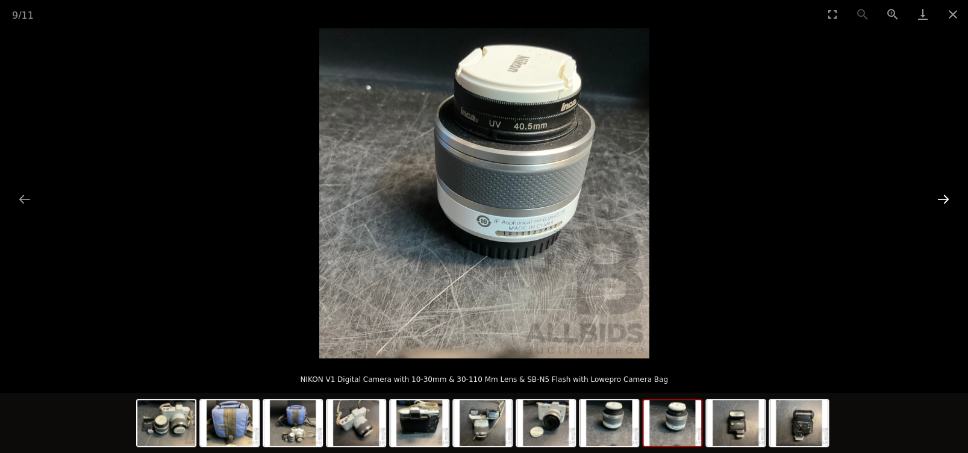
click at [945, 198] on button "Next slide" at bounding box center [942, 198] width 25 height 23
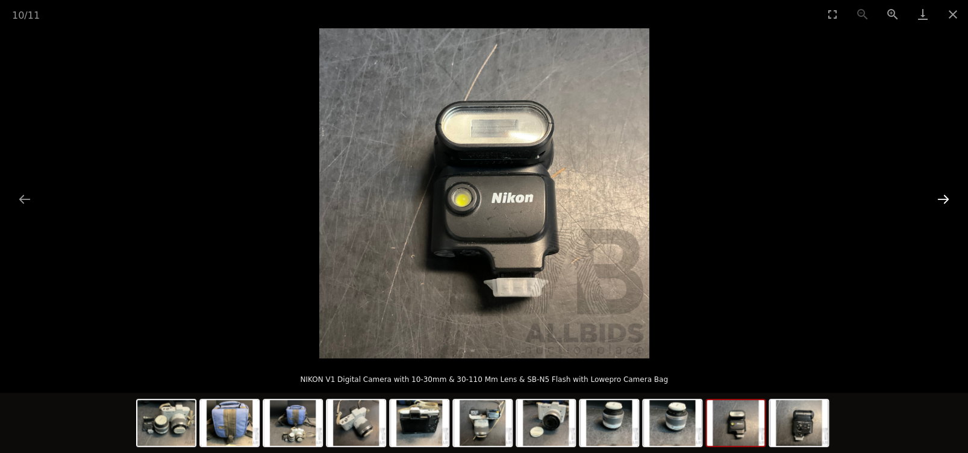
click at [945, 198] on button "Next slide" at bounding box center [942, 198] width 25 height 23
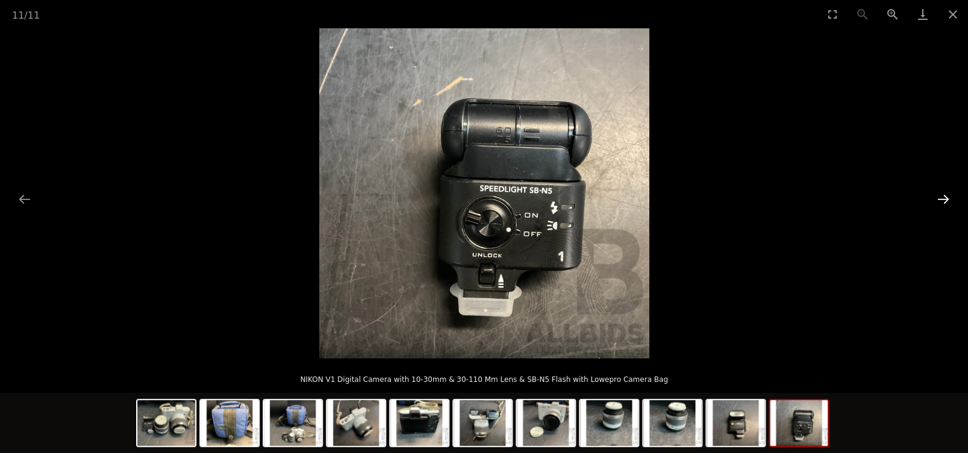
click at [945, 198] on button "Next slide" at bounding box center [942, 198] width 25 height 23
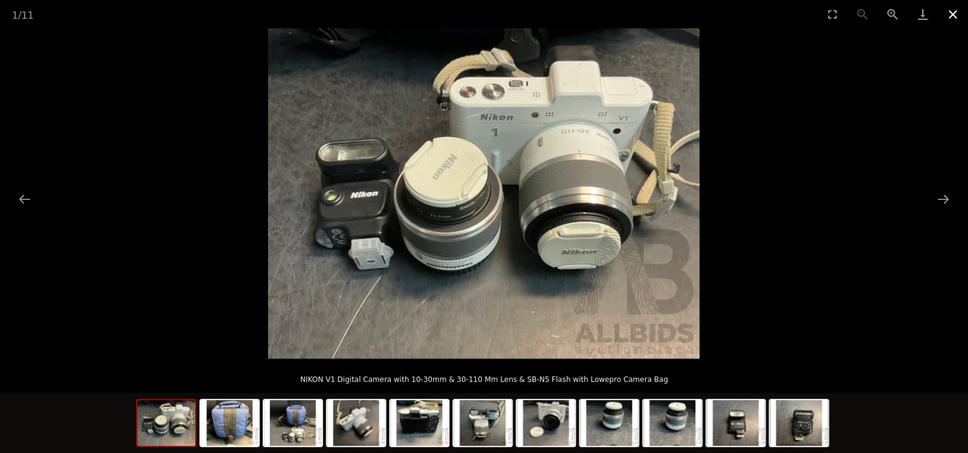
click at [951, 12] on button "Close gallery" at bounding box center [953, 14] width 30 height 28
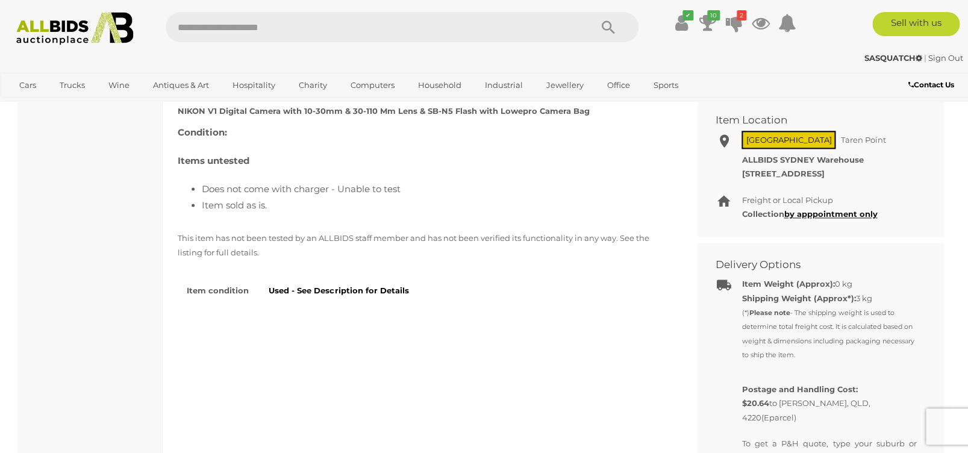
scroll to position [481, 0]
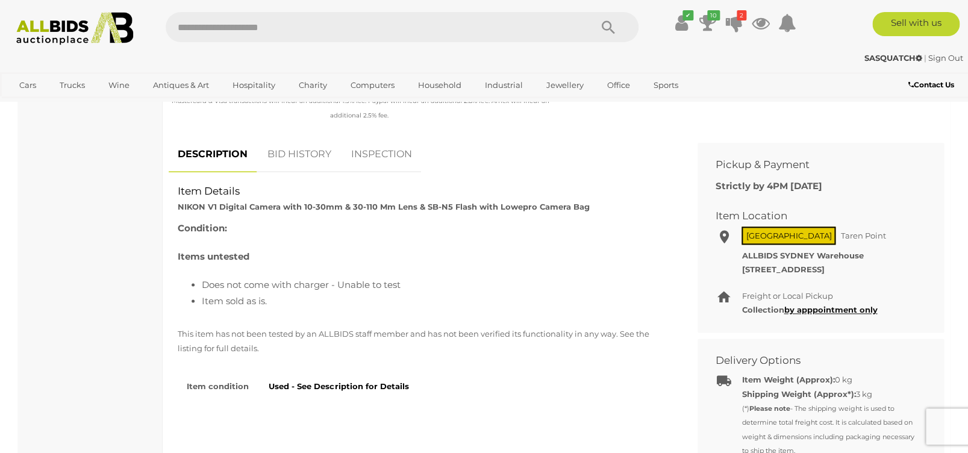
click at [295, 153] on link "BID HISTORY" at bounding box center [299, 155] width 82 height 36
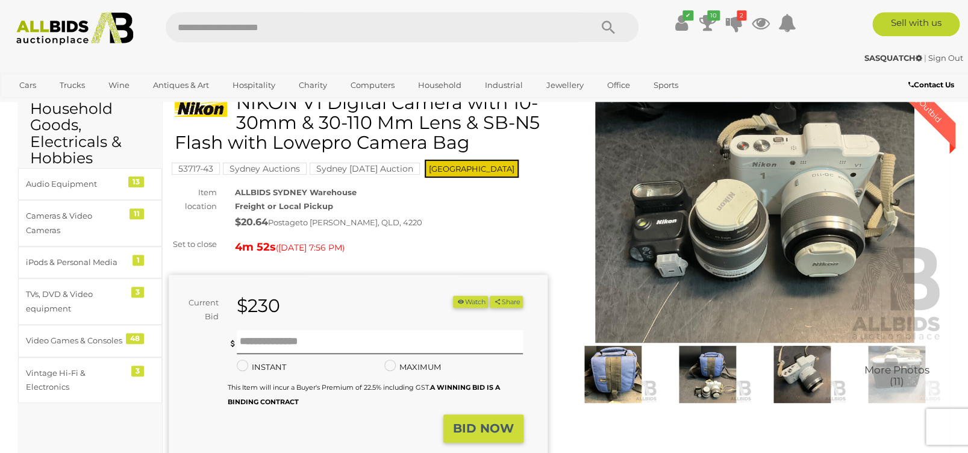
scroll to position [48, 0]
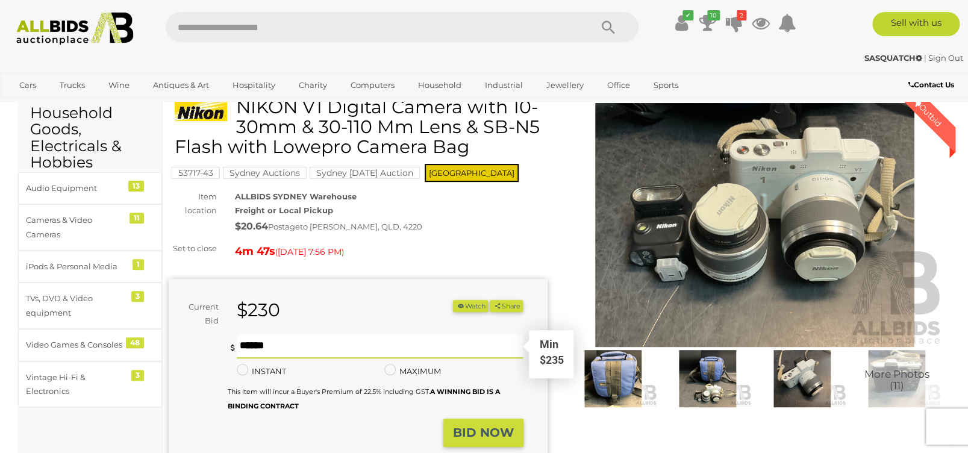
click at [282, 347] on input "text" at bounding box center [380, 346] width 286 height 24
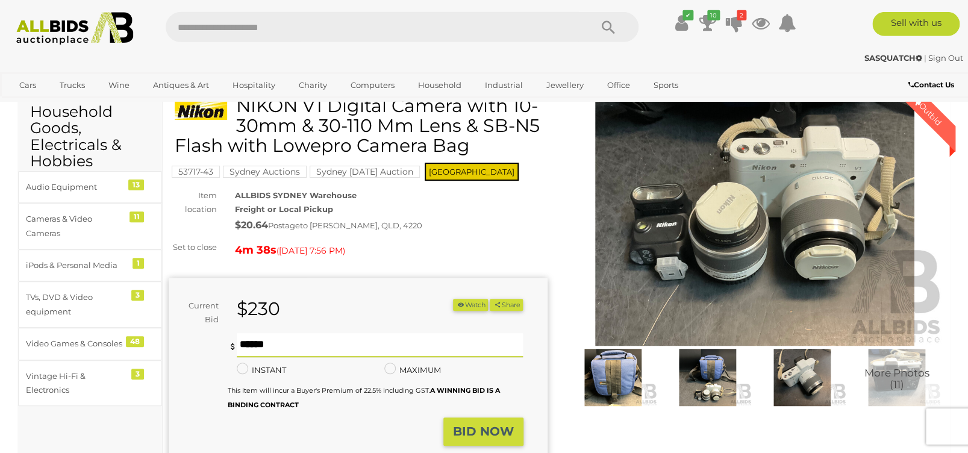
scroll to position [144, 0]
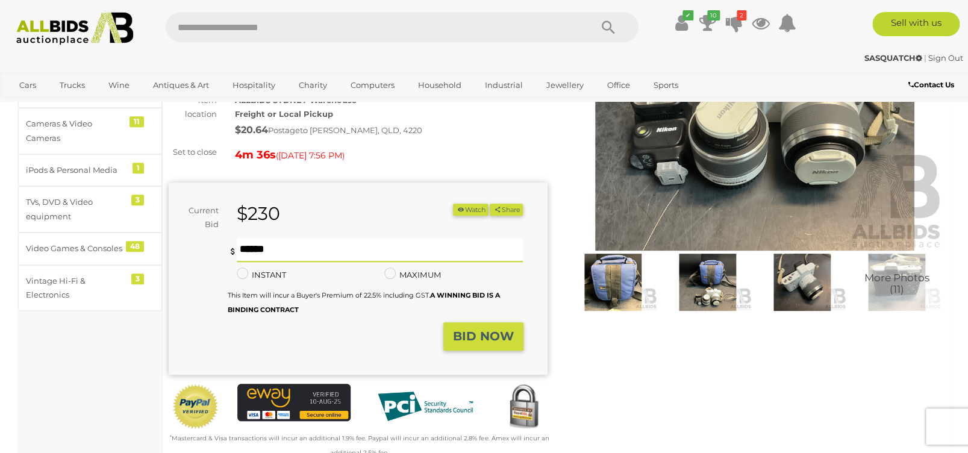
type input "***"
click at [481, 338] on strong "BID NOW" at bounding box center [483, 336] width 61 height 14
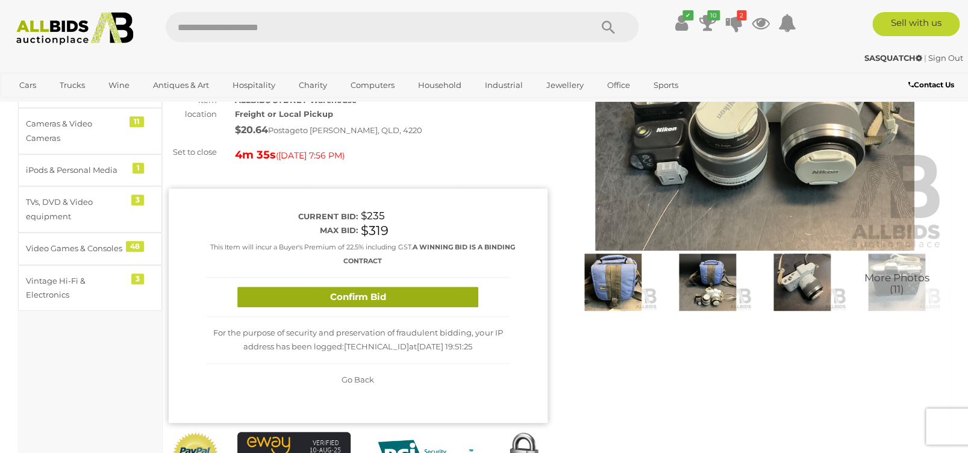
click at [355, 292] on button "Confirm Bid" at bounding box center [357, 297] width 241 height 21
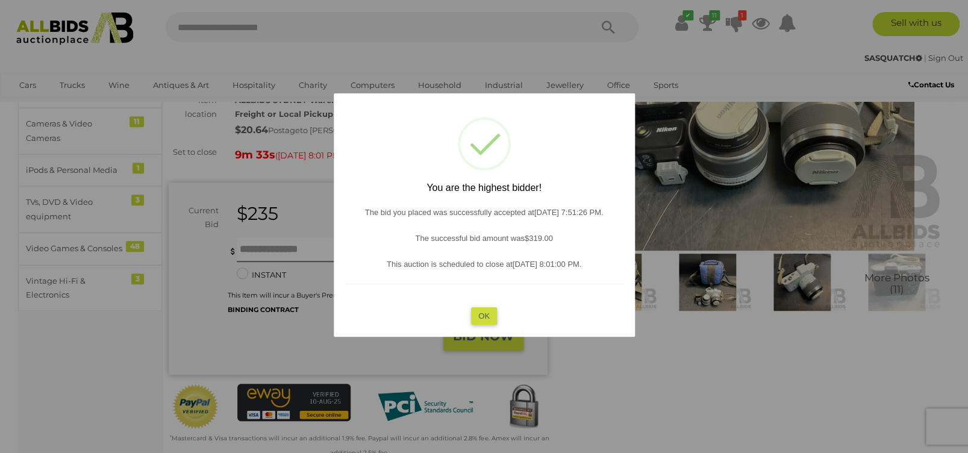
click at [481, 315] on button "OK" at bounding box center [484, 315] width 26 height 17
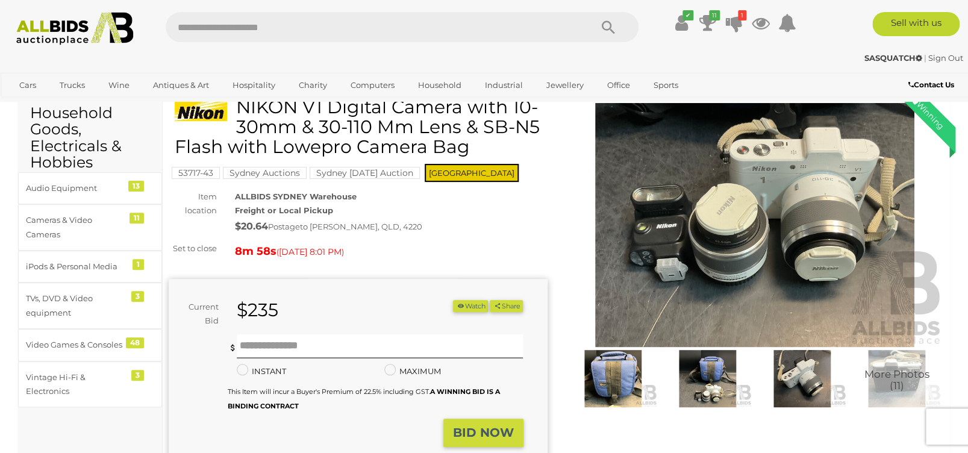
scroll to position [0, 0]
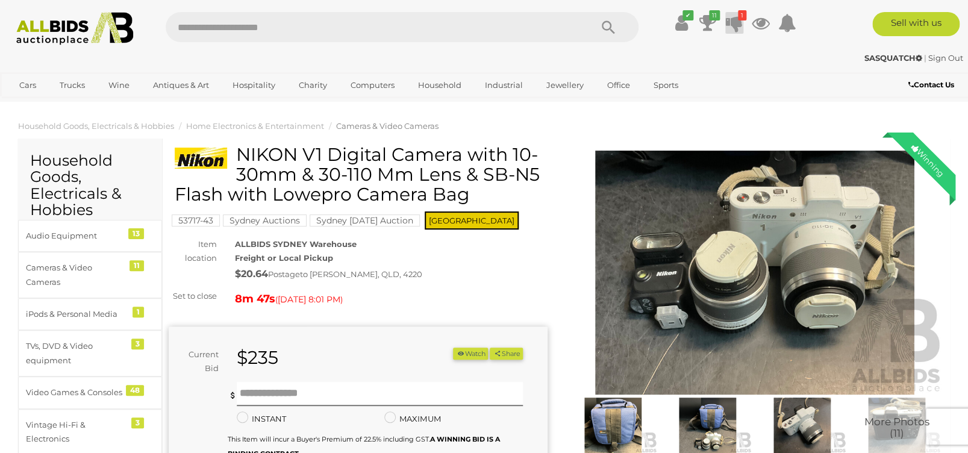
click at [738, 19] on icon "1" at bounding box center [742, 15] width 8 height 10
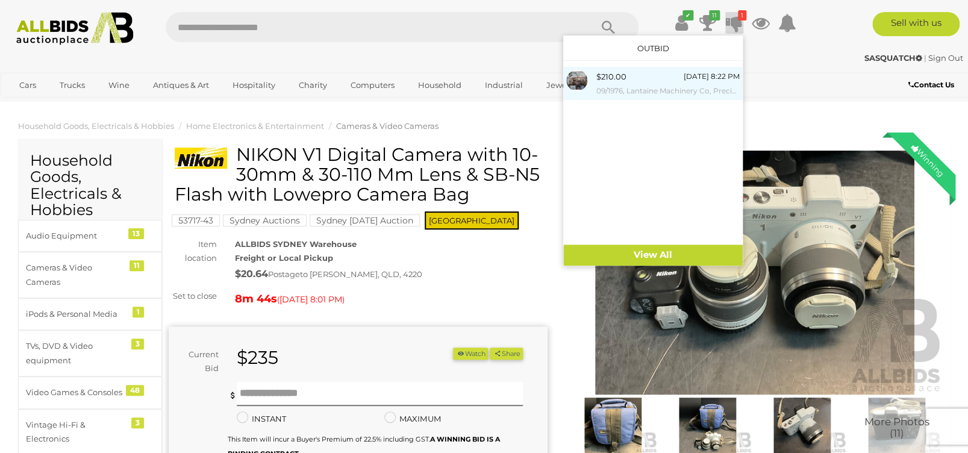
click at [652, 90] on small "09/1976, Lantaine Machinery Co, Precision Metal Benchtop Lathe" at bounding box center [667, 90] width 143 height 13
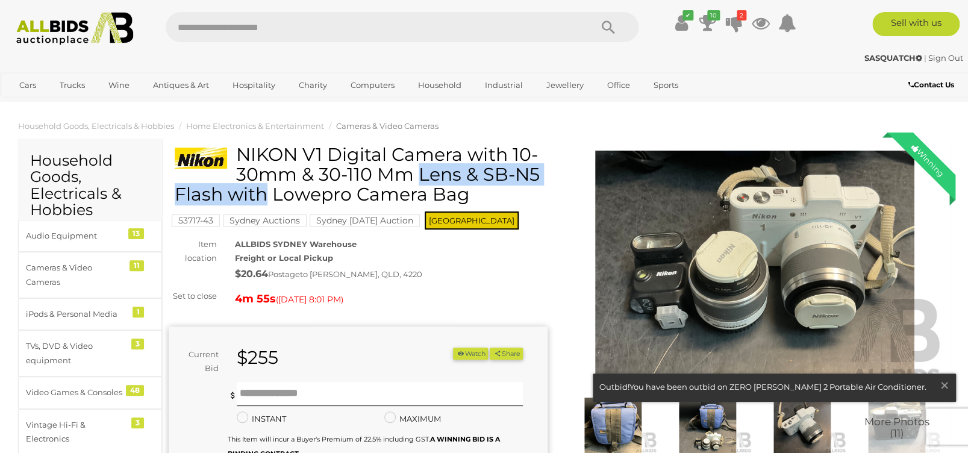
drag, startPoint x: 458, startPoint y: 152, endPoint x: 241, endPoint y: 152, distance: 217.4
click at [241, 152] on h1 "NIKON V1 Digital Camera with 10-30mm & 30-110 Mm Lens & SB-N5 Flash with Lowepr…" at bounding box center [360, 175] width 370 height 60
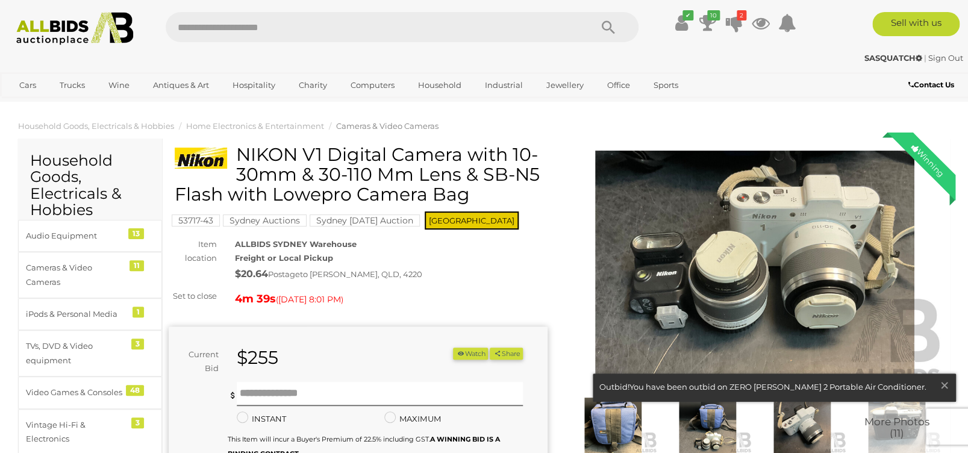
click at [515, 258] on div "ALLBIDS SYDNEY Warehouse Freight or Local Pickup $20.64 Postage to BURLEIGH WAT…" at bounding box center [391, 260] width 331 height 46
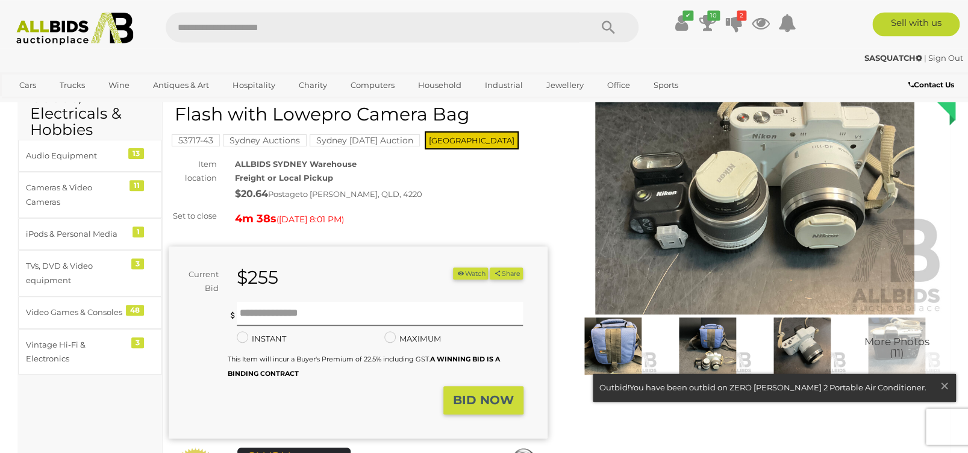
scroll to position [96, 0]
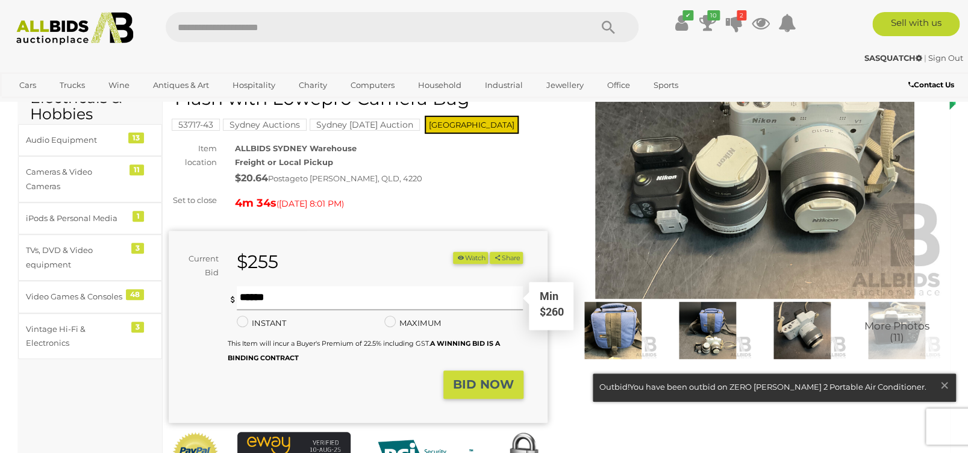
click at [277, 300] on input "text" at bounding box center [380, 298] width 286 height 24
click at [475, 375] on button "BID NOW" at bounding box center [483, 384] width 80 height 28
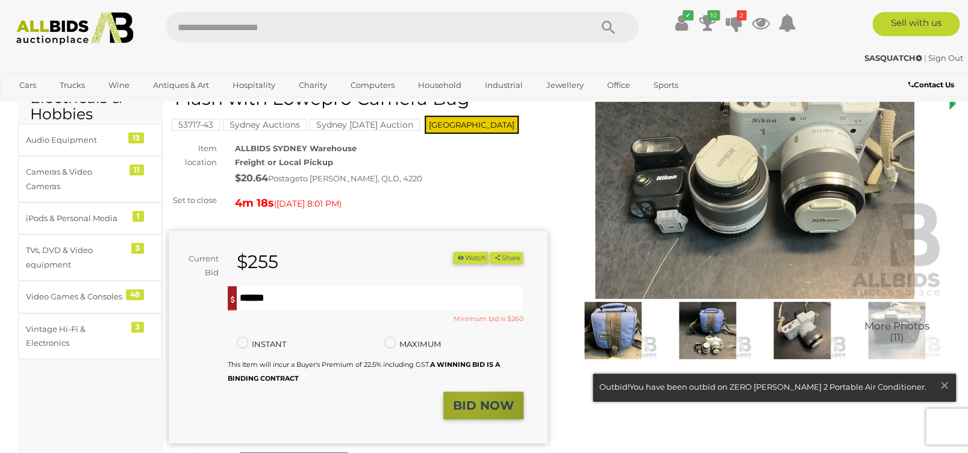
click at [467, 400] on strong "BID NOW" at bounding box center [483, 405] width 61 height 14
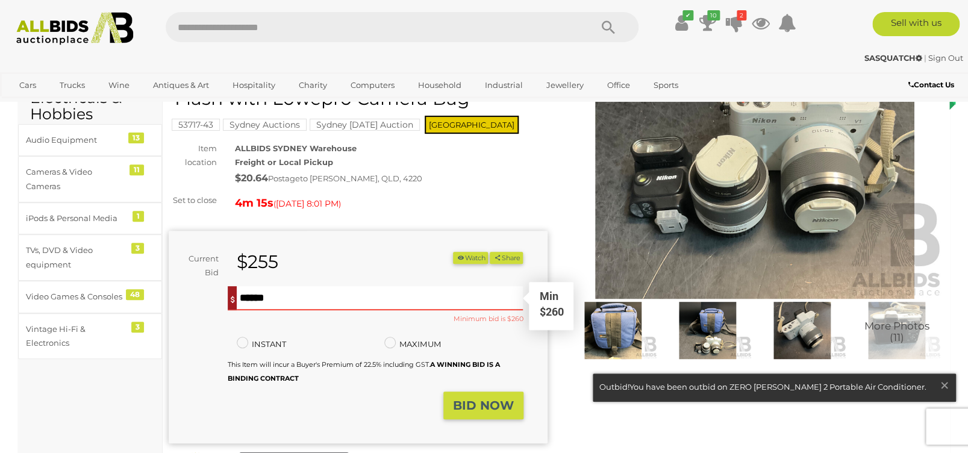
click at [293, 303] on input "***" at bounding box center [380, 298] width 286 height 24
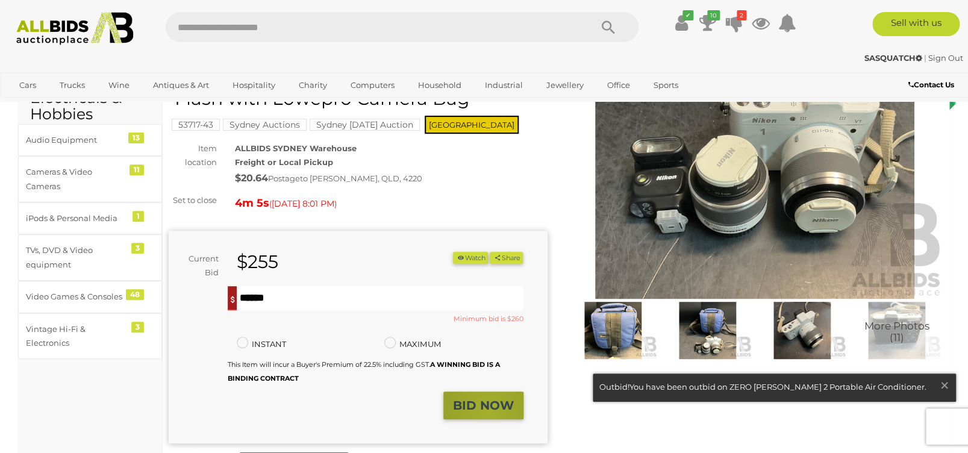
click at [489, 411] on strong "BID NOW" at bounding box center [483, 405] width 61 height 14
click at [422, 190] on div "NIKON V1 Digital Camera with 10-30mm & 30-110 Mm Lens & SB-N5 Flash with Lowepr…" at bounding box center [358, 288] width 379 height 479
click at [287, 300] on input "***" at bounding box center [380, 298] width 286 height 24
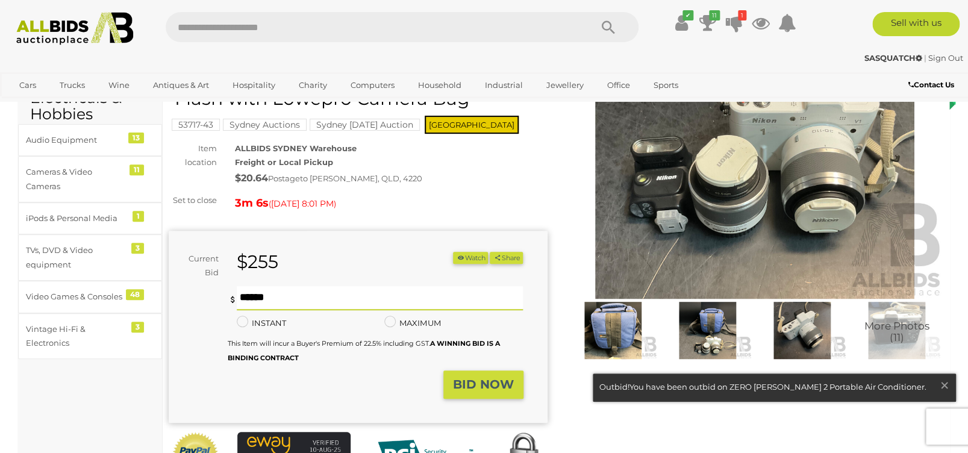
type input "***"
click at [470, 379] on strong "BID NOW" at bounding box center [483, 384] width 61 height 14
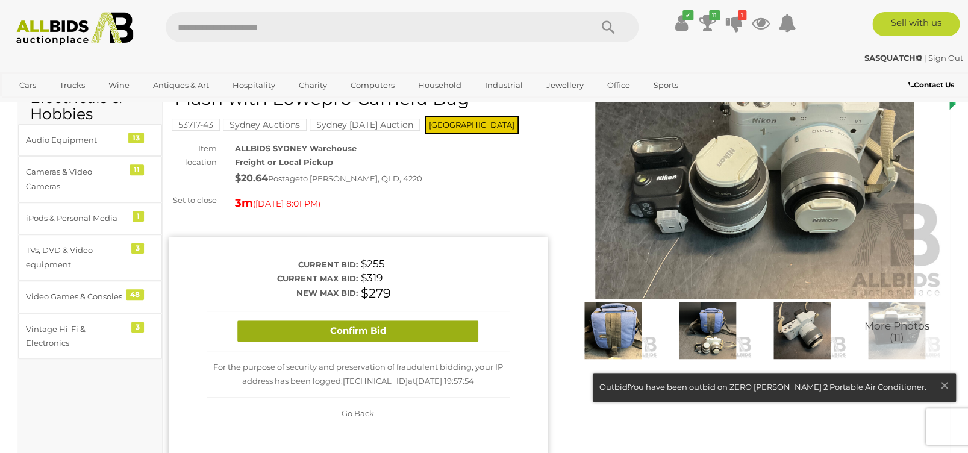
click at [346, 326] on button "Confirm Bid" at bounding box center [357, 330] width 241 height 21
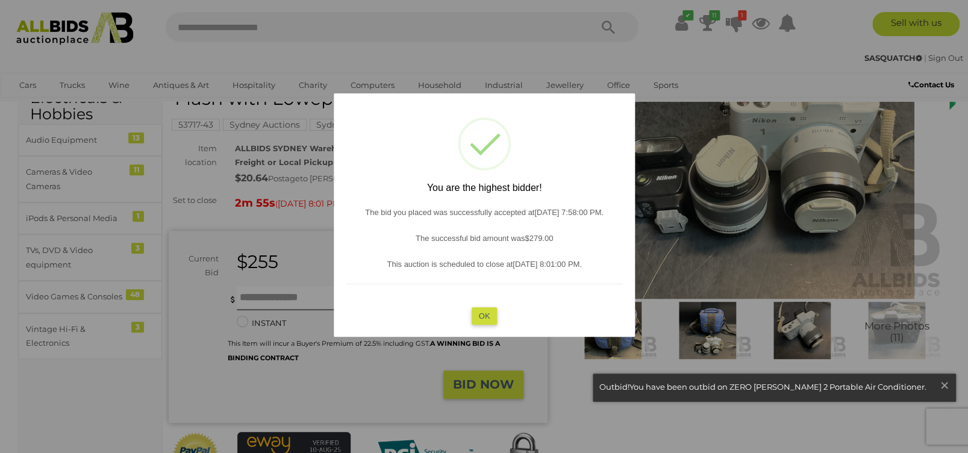
click at [470, 308] on div "? ! i You are the highest bidder! The bid you placed was successfully accepted …" at bounding box center [484, 214] width 301 height 243
click at [480, 311] on button "OK" at bounding box center [484, 315] width 26 height 17
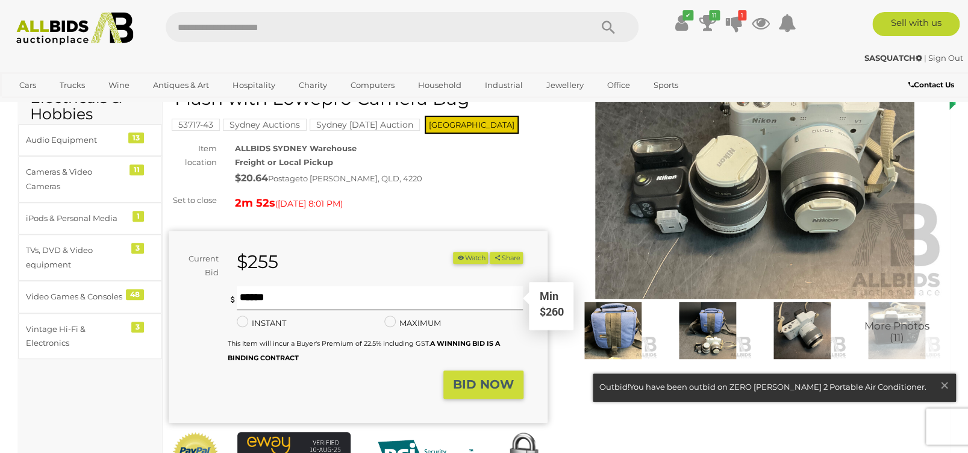
click at [313, 297] on input "text" at bounding box center [380, 298] width 286 height 24
type input "***"
click at [478, 383] on strong "BID NOW" at bounding box center [483, 384] width 61 height 14
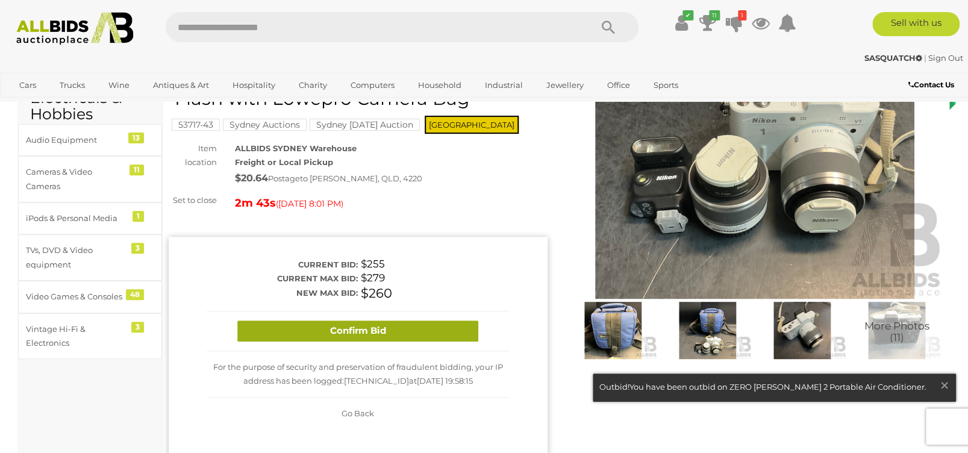
click at [345, 326] on button "Confirm Bid" at bounding box center [357, 330] width 241 height 21
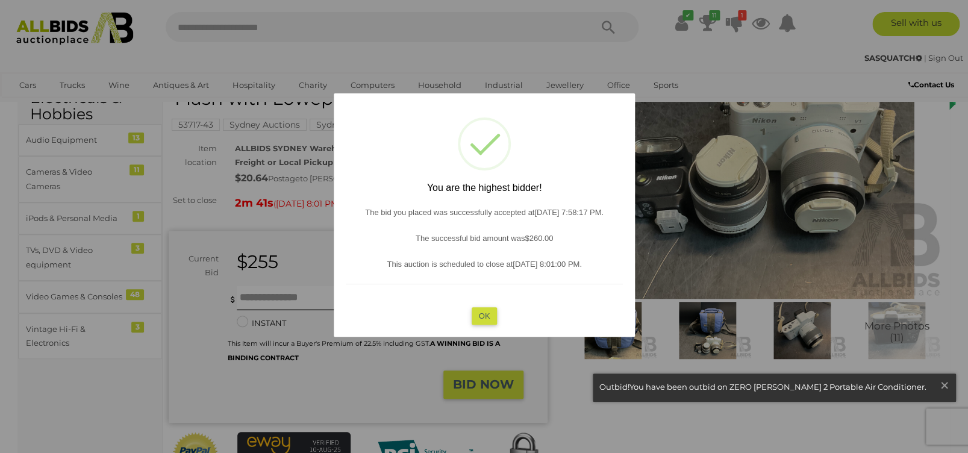
click at [479, 318] on button "OK" at bounding box center [484, 315] width 26 height 17
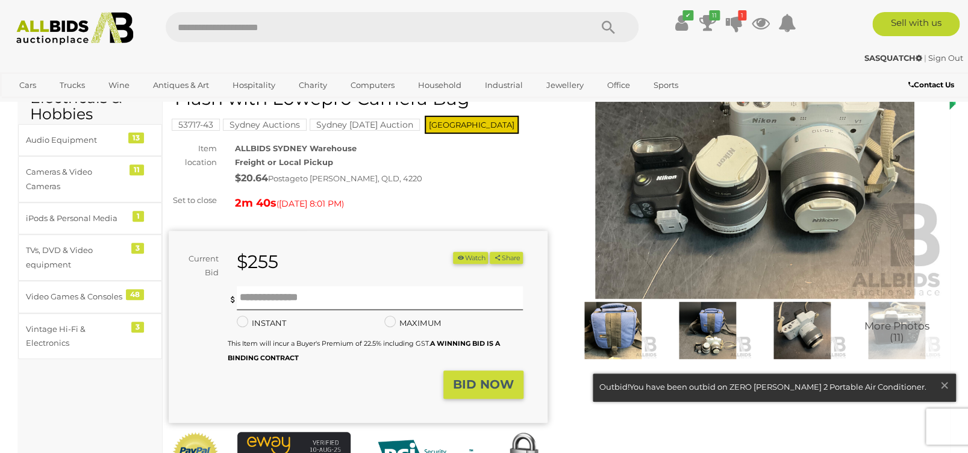
scroll to position [0, 0]
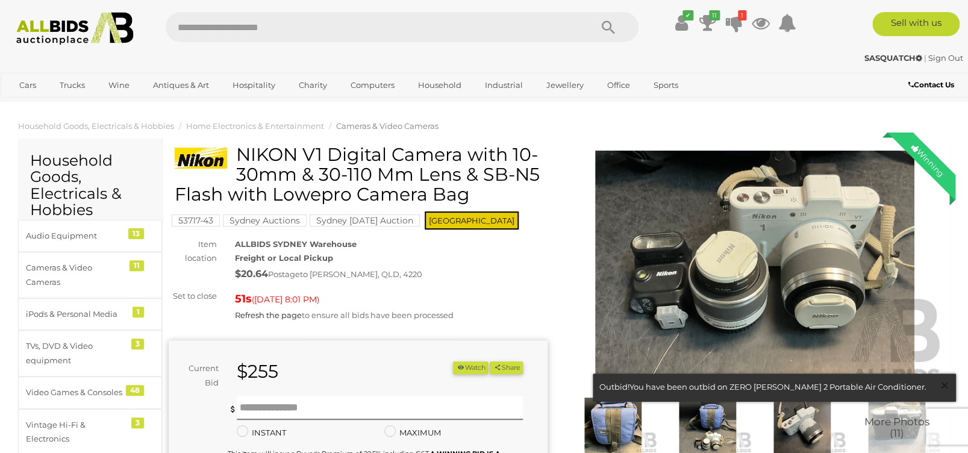
click at [944, 382] on span "×" at bounding box center [944, 384] width 11 height 23
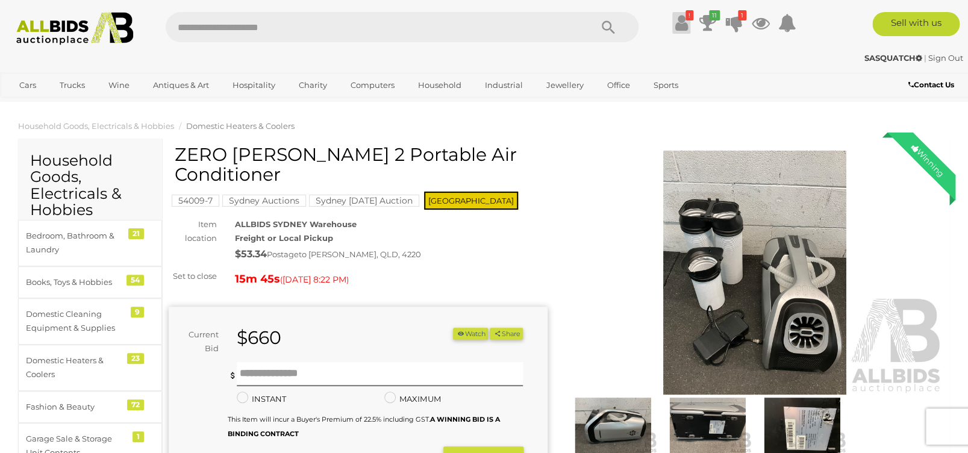
click at [685, 17] on icon "!" at bounding box center [689, 15] width 8 height 10
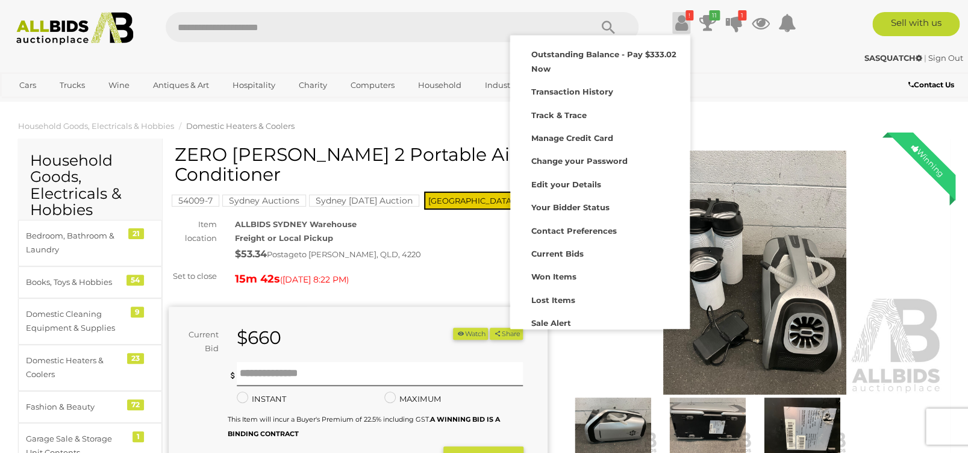
click at [360, 60] on div "SASQUATCH | Sign Out" at bounding box center [483, 58] width 957 height 14
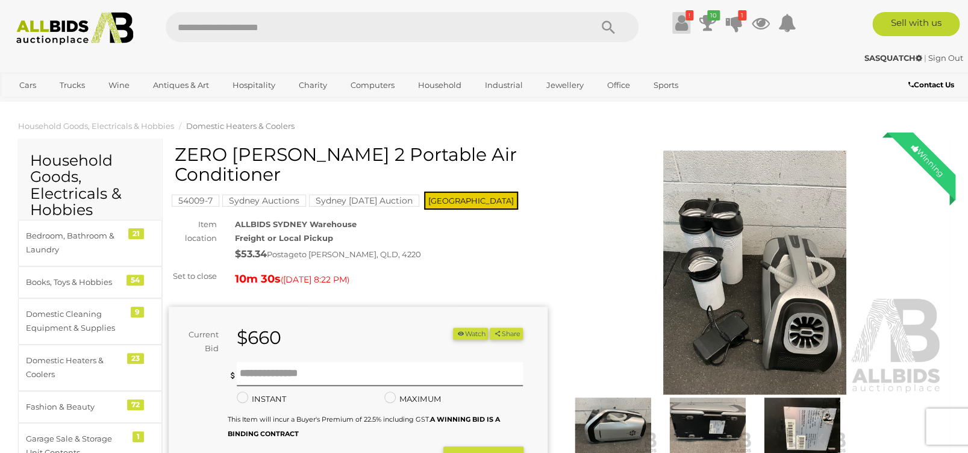
click at [680, 22] on icon at bounding box center [680, 23] width 13 height 22
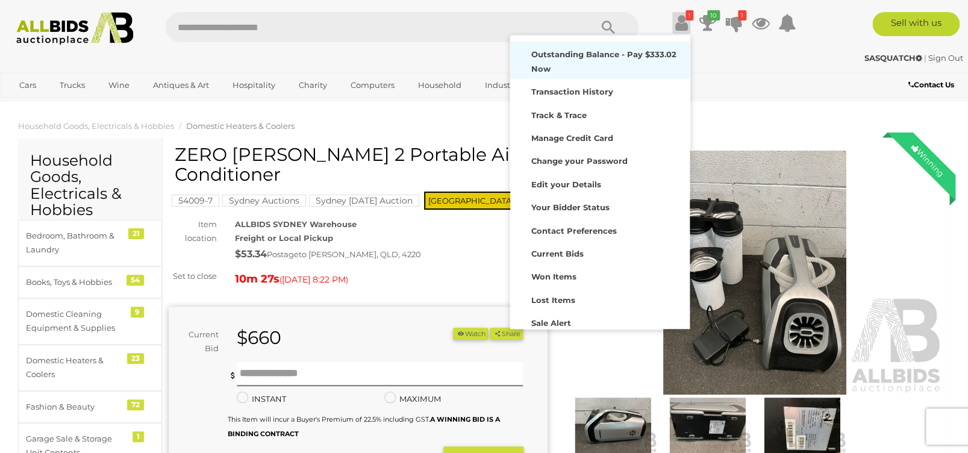
click at [538, 60] on div "Outstanding Balance - Pay $333.02 Now" at bounding box center [599, 60] width 173 height 31
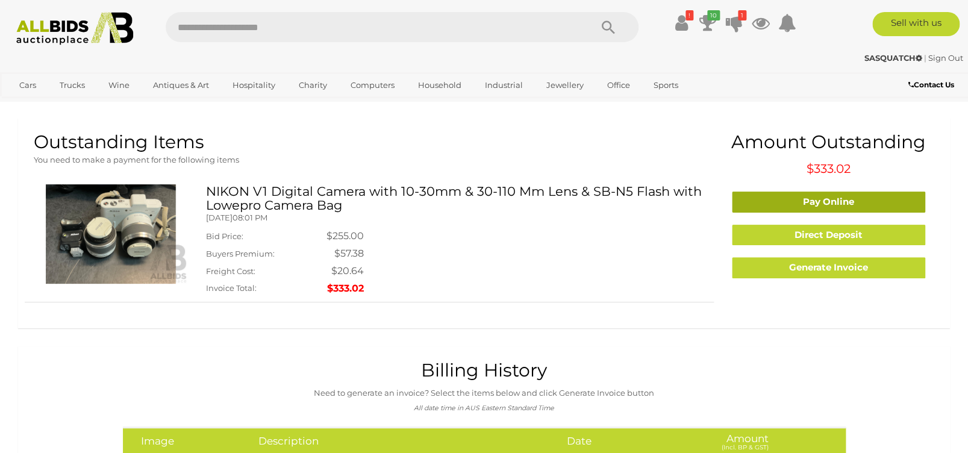
click at [832, 203] on link "Pay Online" at bounding box center [828, 201] width 193 height 21
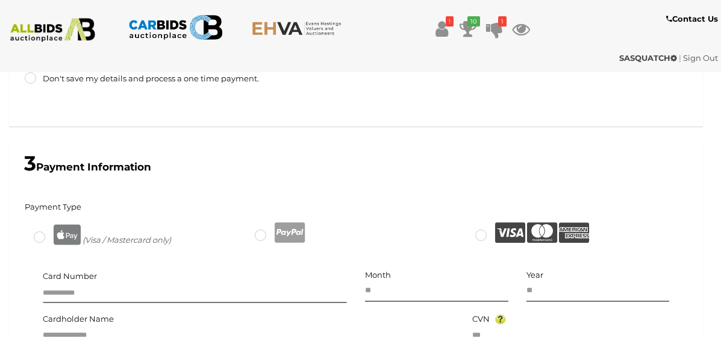
scroll to position [408, 0]
type input "******"
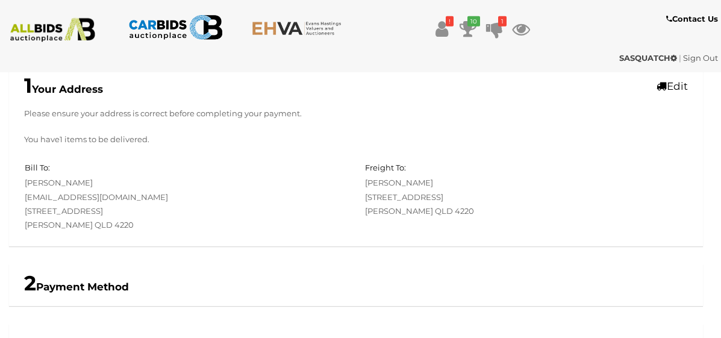
scroll to position [0, 0]
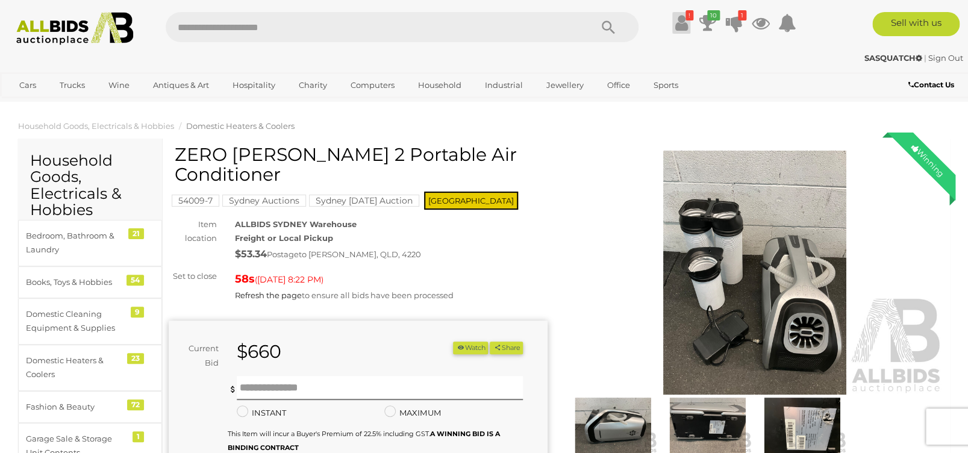
click at [686, 13] on icon "!" at bounding box center [689, 15] width 8 height 10
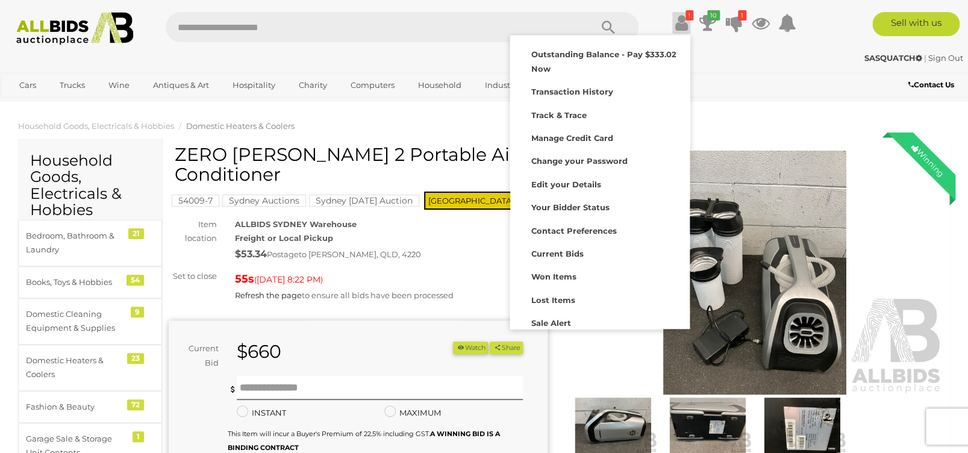
click at [329, 58] on div "SASQUATCH | Sign Out" at bounding box center [483, 58] width 957 height 14
